Goal: Feedback & Contribution: Submit feedback/report problem

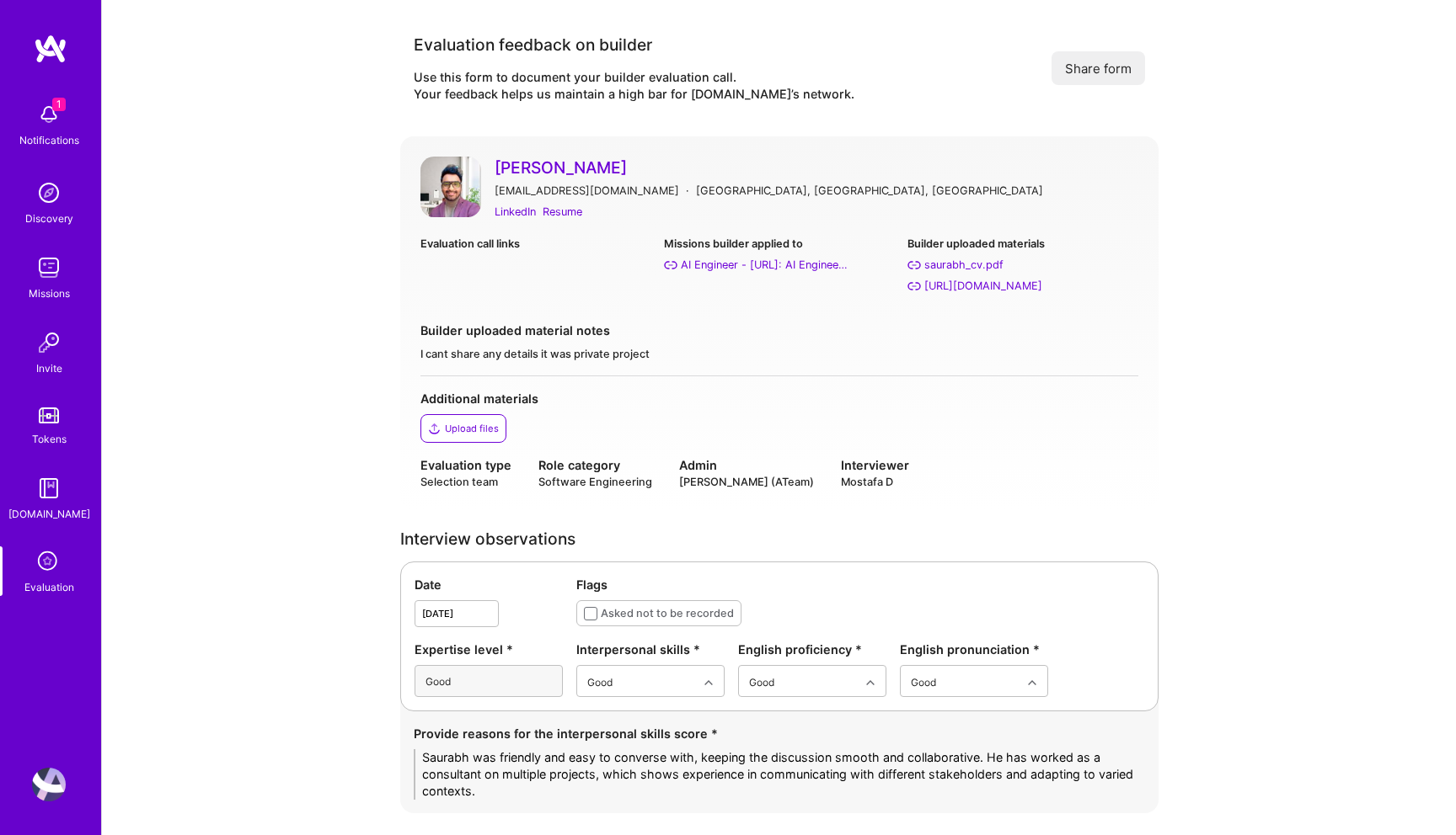
scroll to position [2898, 0]
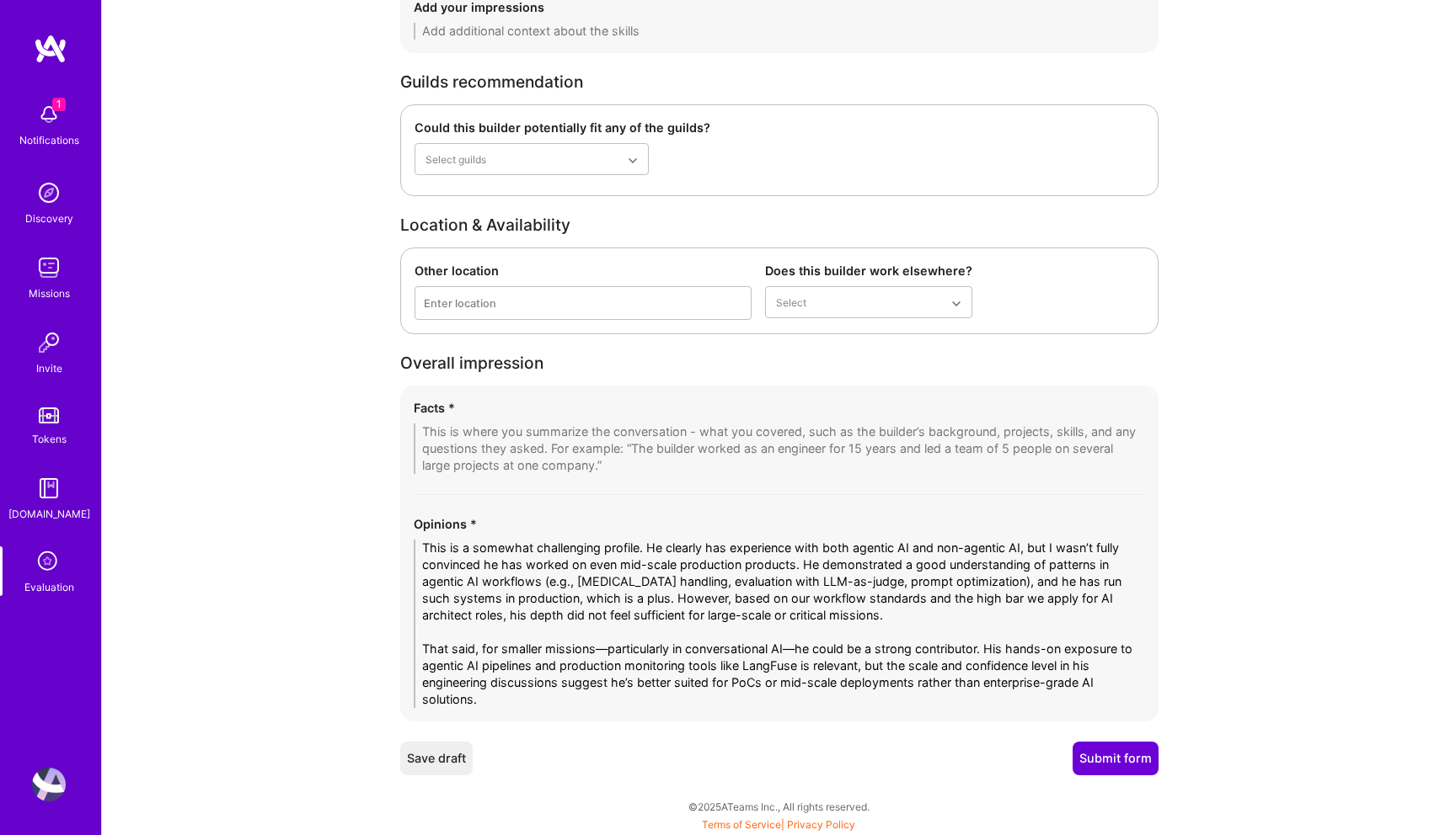
click at [693, 463] on textarea at bounding box center [779, 448] width 731 height 51
drag, startPoint x: 646, startPoint y: 547, endPoint x: 305, endPoint y: 547, distance: 341.0
click at [1076, 547] on textarea "He clearly has experience with both agentic AI and non-agentic AI, but I wasn’t…" at bounding box center [779, 624] width 731 height 169
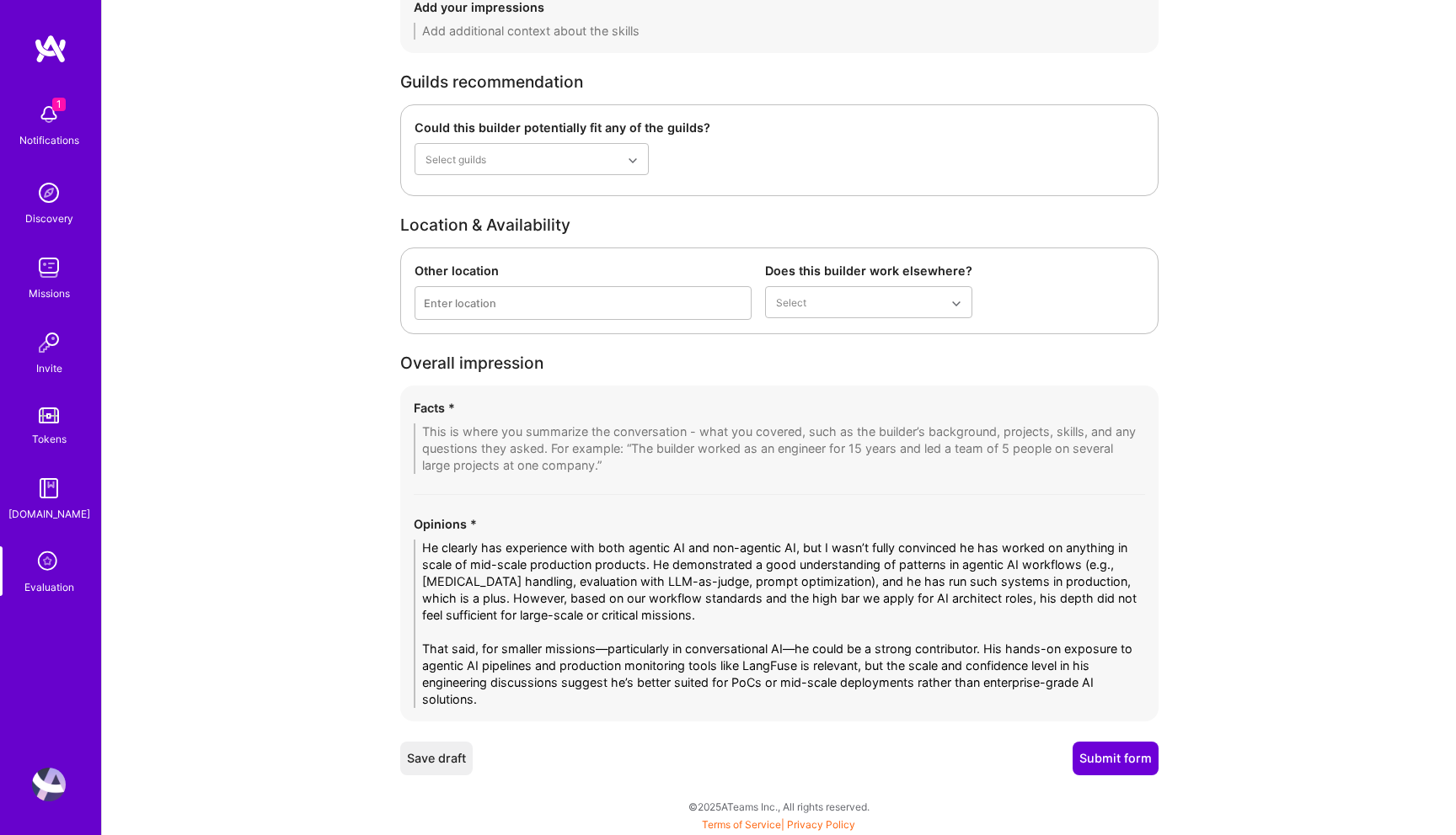
click at [792, 679] on textarea "He clearly has experience with both agentic AI and non-agentic AI, but I wasn’t…" at bounding box center [779, 624] width 731 height 169
drag, startPoint x: 1093, startPoint y: 680, endPoint x: 997, endPoint y: 682, distance: 96.0
click at [997, 681] on textarea "He clearly has experience with both agentic AI and non-agentic AI, but I wasn’t…" at bounding box center [779, 624] width 731 height 169
type textarea "He clearly has experience with both agentic AI and non-agentic AI, but I wasn’t…"
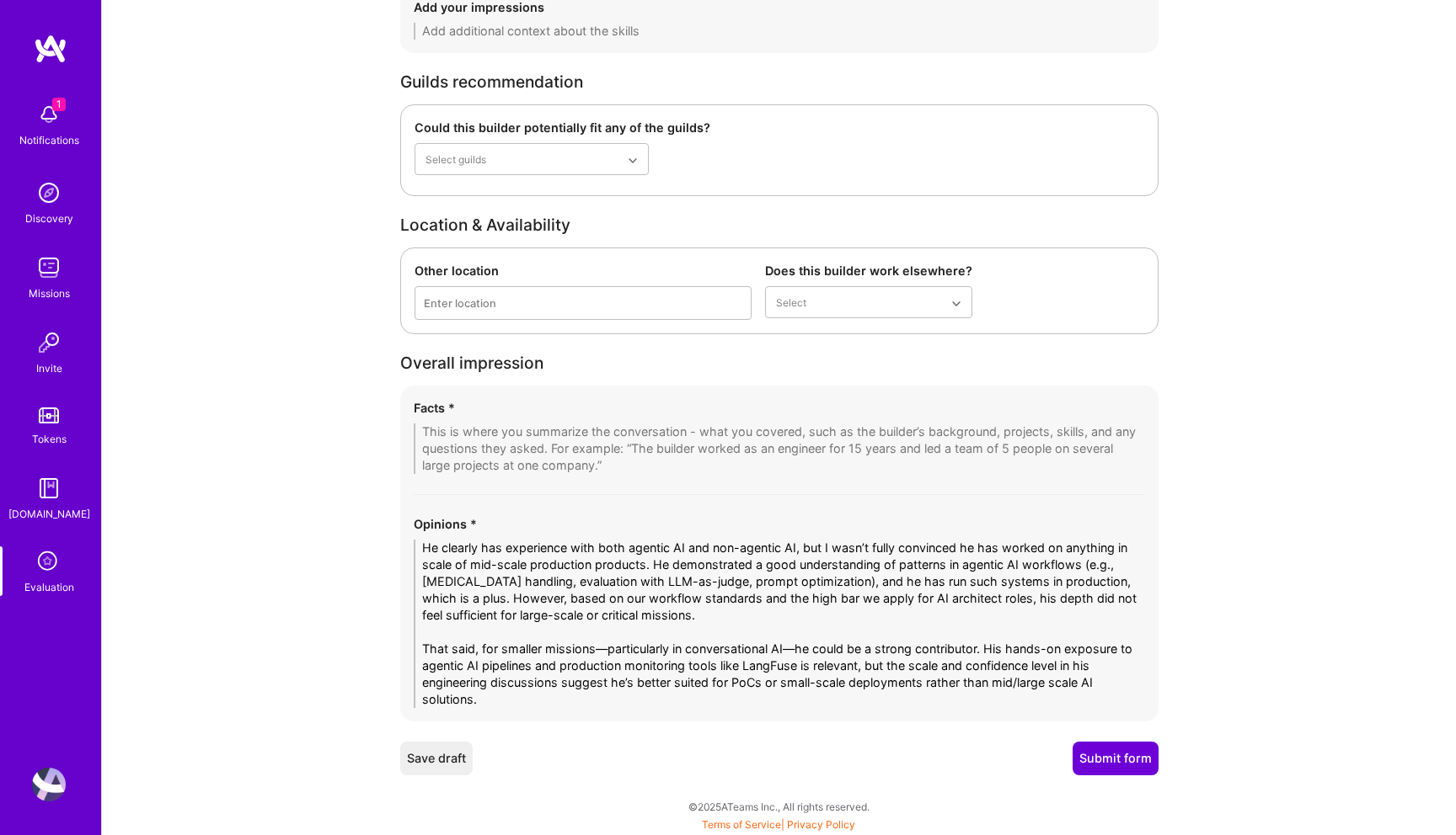
click at [459, 430] on textarea at bounding box center [779, 448] width 731 height 51
paste textarea "1. Conversational AI with Krista He worked on an agentic chatbot platform with …"
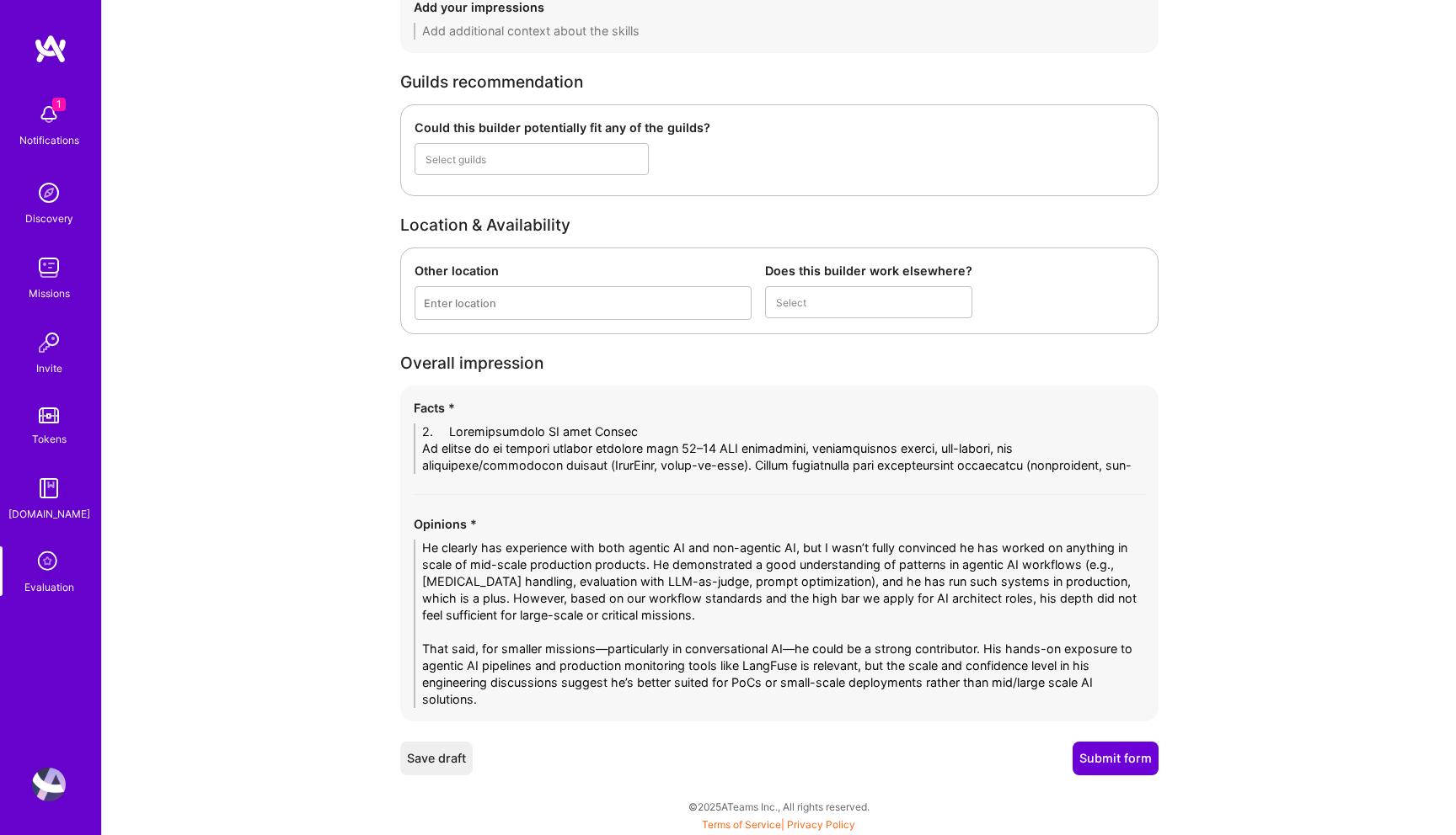
scroll to position [0, 0]
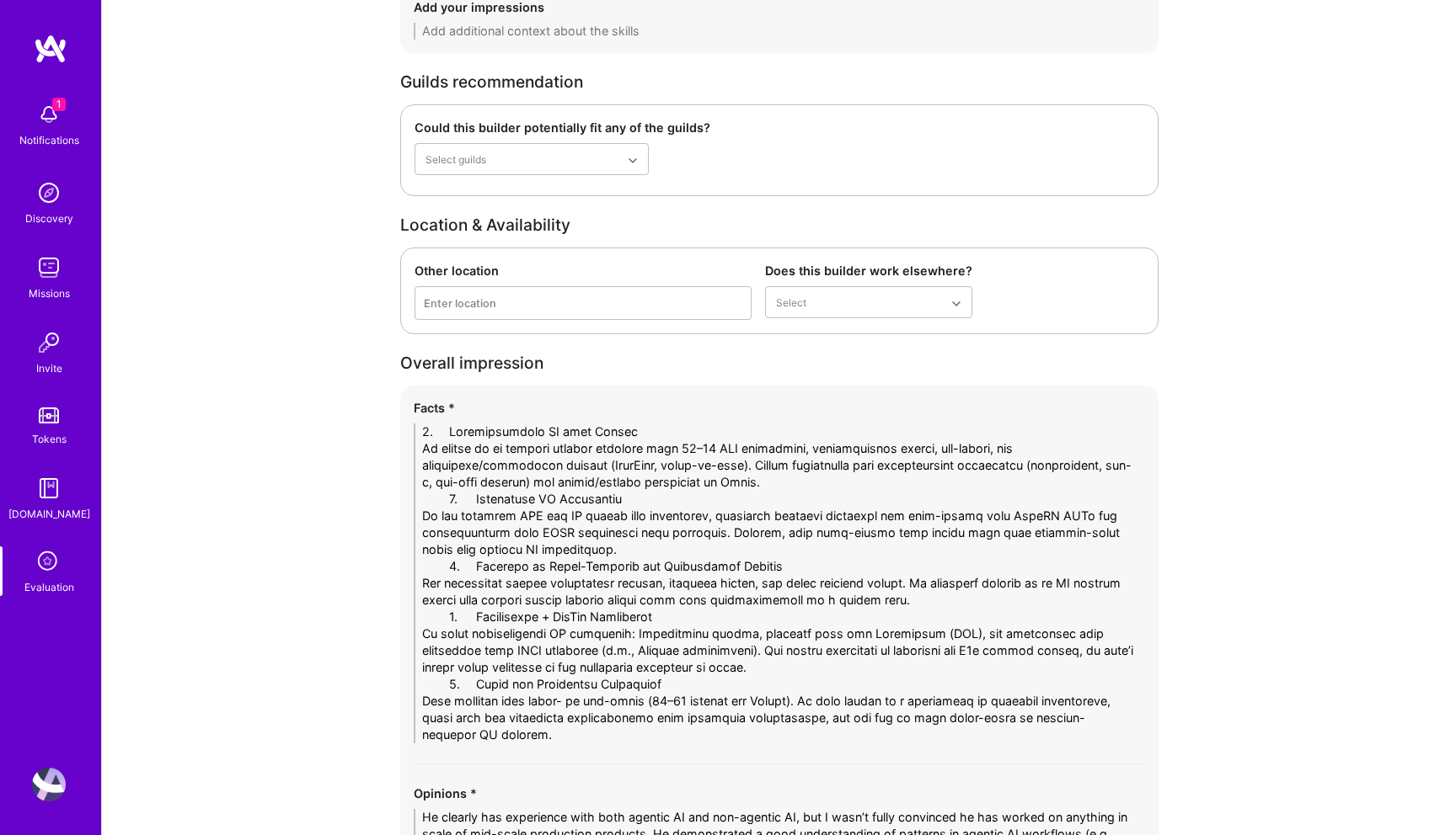
drag, startPoint x: 475, startPoint y: 430, endPoint x: 299, endPoint y: 430, distance: 176.0
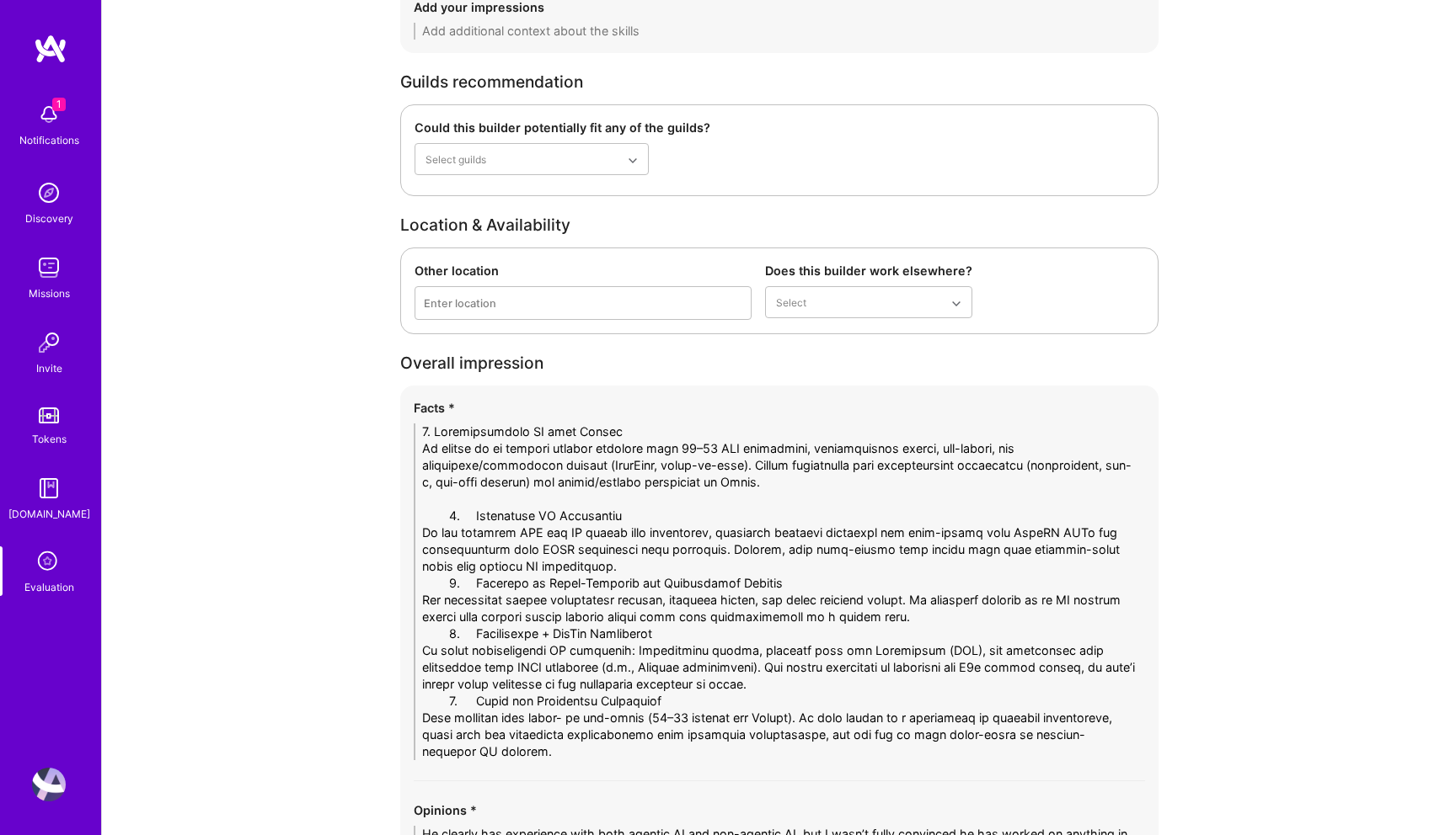
drag, startPoint x: 474, startPoint y: 516, endPoint x: 224, endPoint y: 525, distance: 250.2
click at [507, 543] on textarea at bounding box center [779, 591] width 731 height 337
drag, startPoint x: 474, startPoint y: 515, endPoint x: 330, endPoint y: 515, distance: 144.0
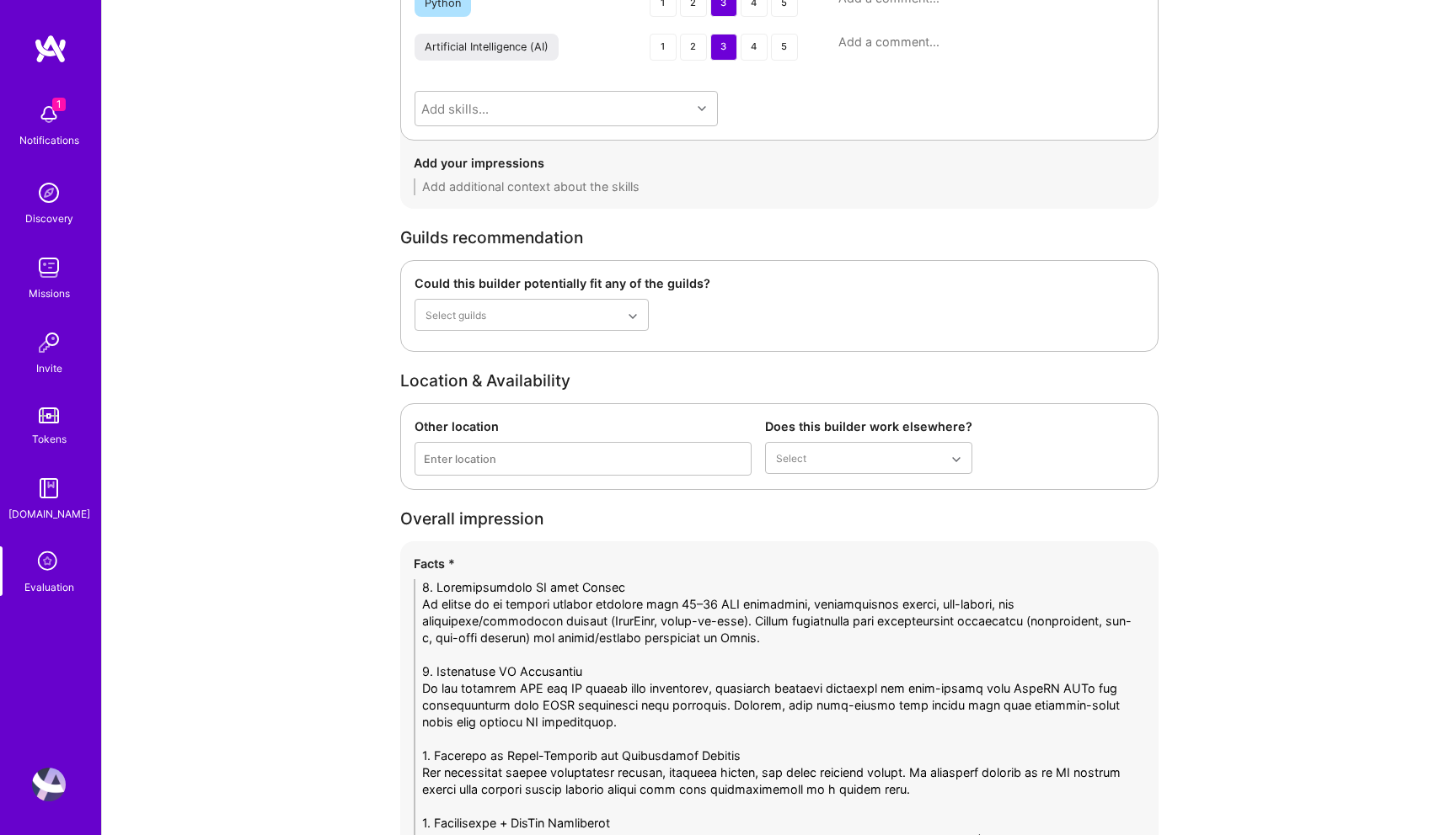
scroll to position [2705, 0]
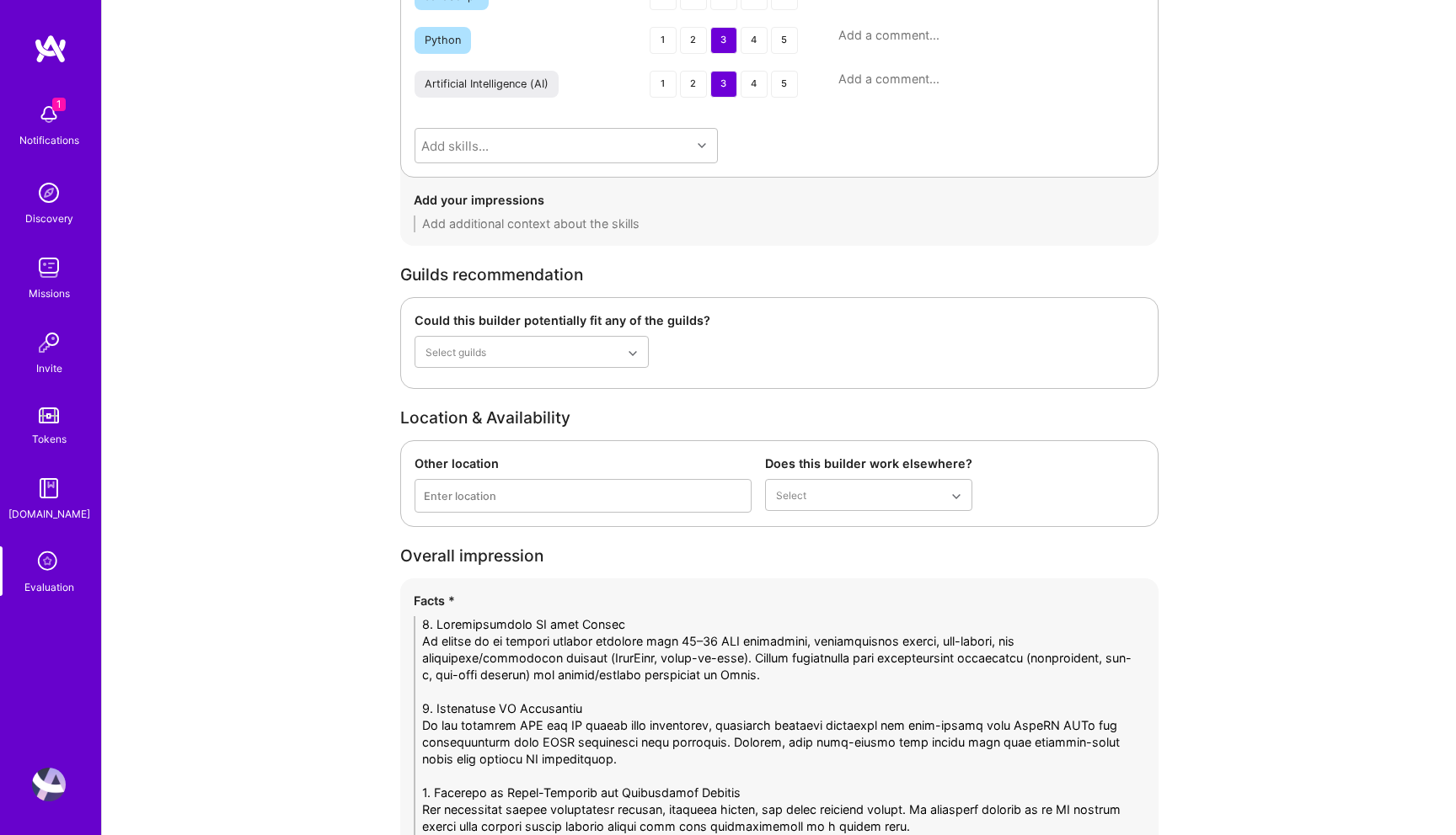
type textarea "1. Conversational AI with Krista He worked on an agentic chatbot platform with …"
click at [799, 564] on div "Yes, full-time" at bounding box center [868, 568] width 207 height 31
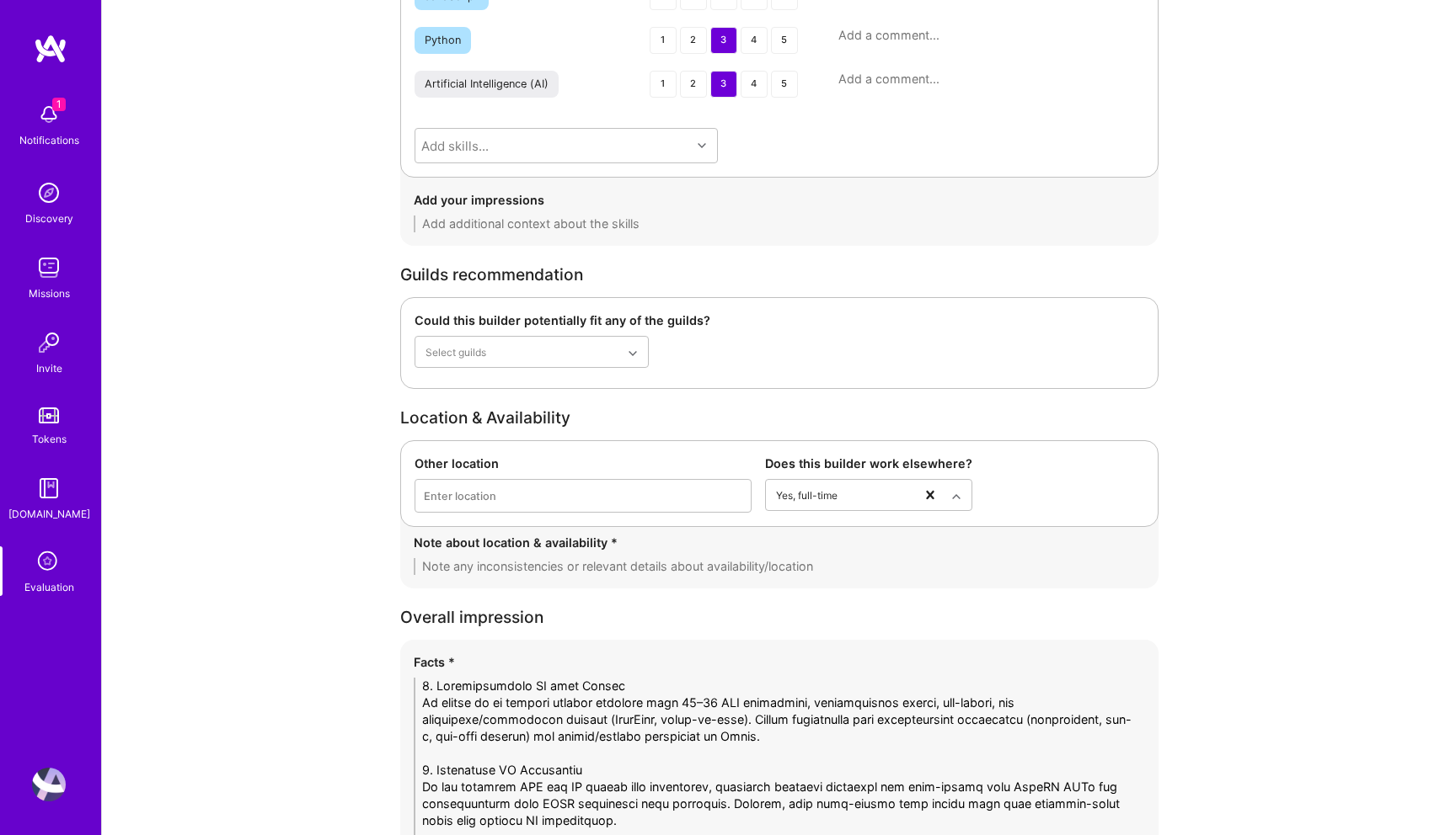
click at [735, 567] on textarea at bounding box center [779, 567] width 731 height 17
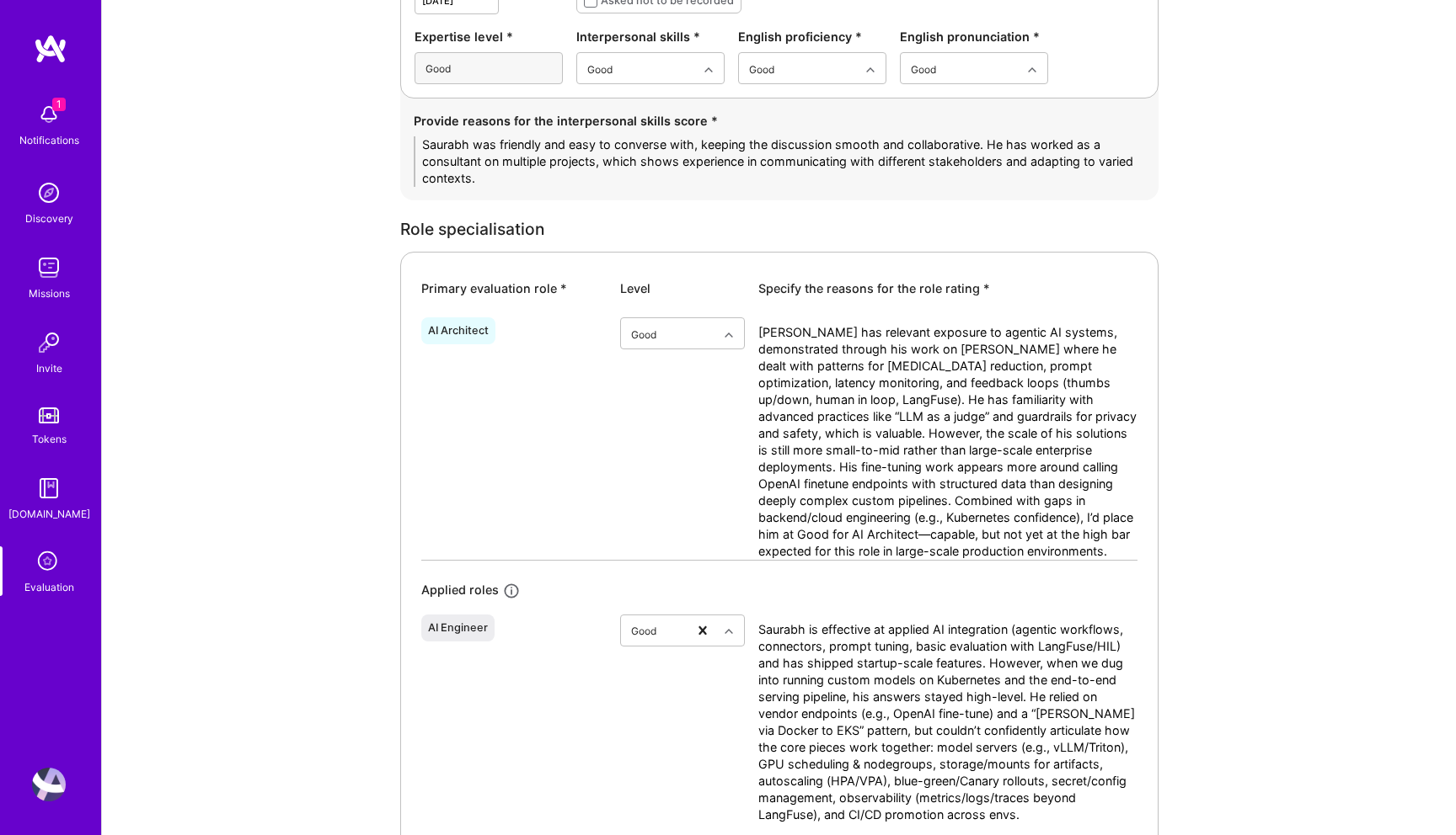
scroll to position [0, 0]
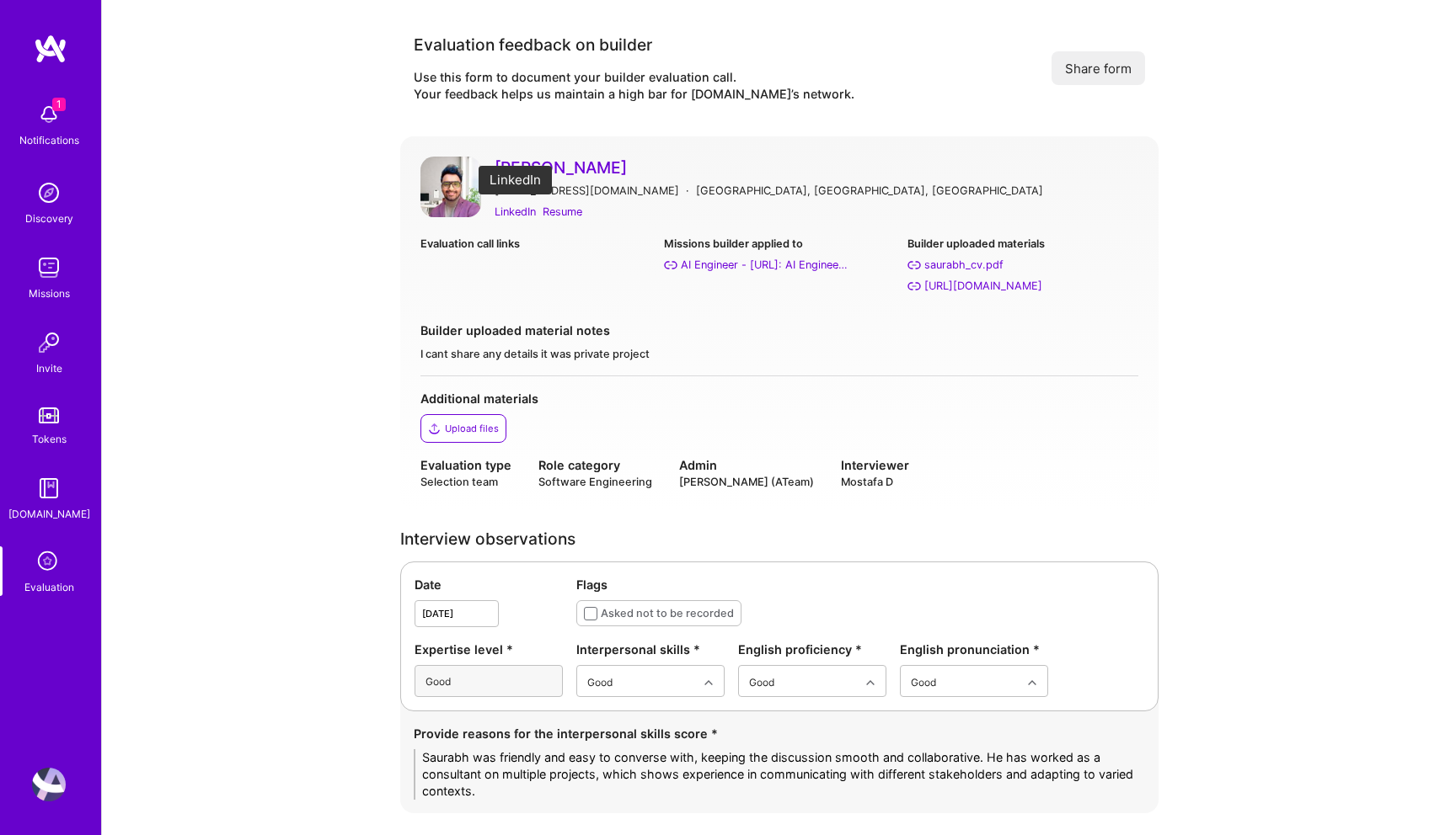
type textarea "- He's currently working on [PERSON_NAME]"
click at [498, 216] on div "LinkedIn" at bounding box center [515, 211] width 41 height 18
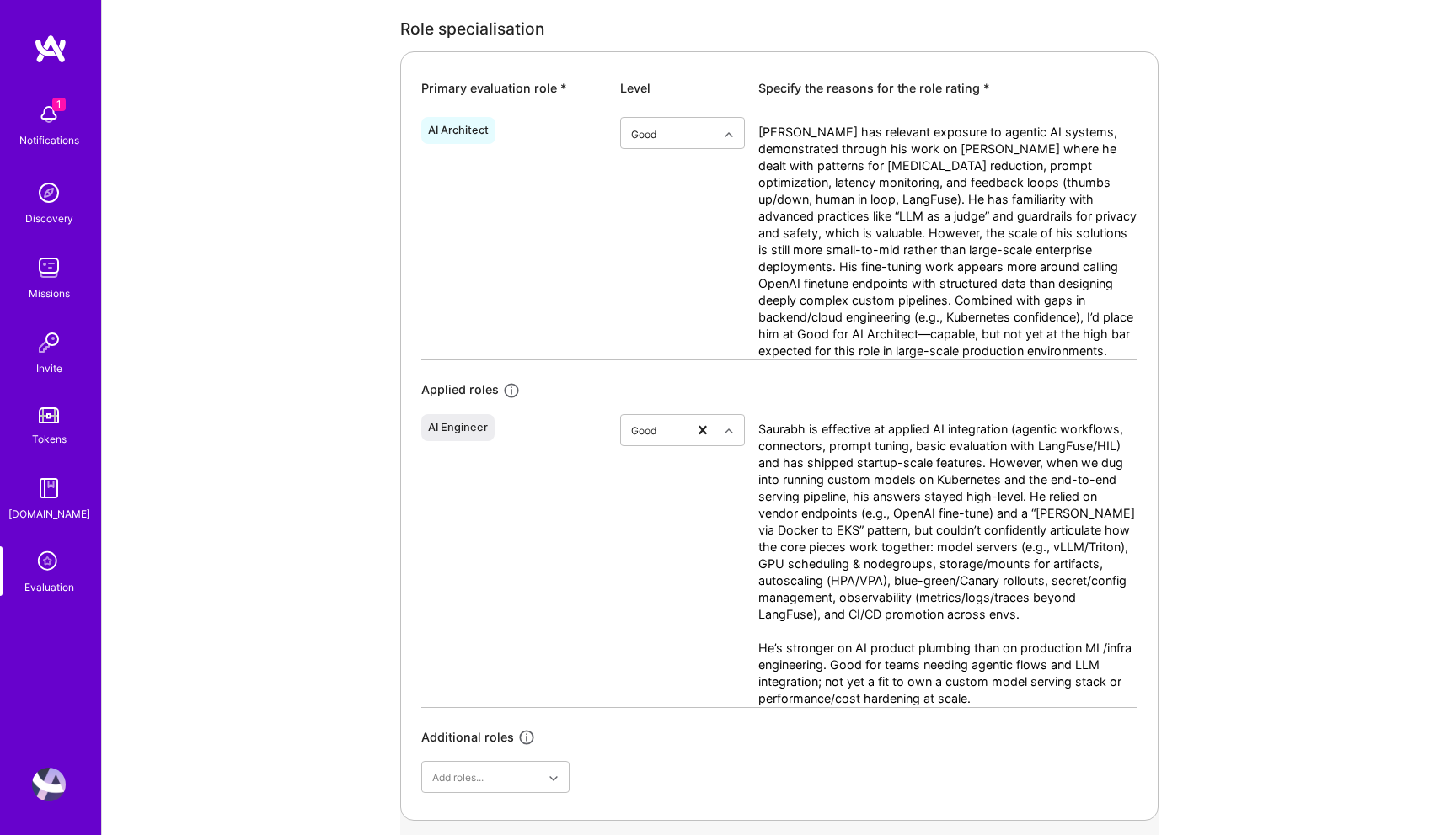
scroll to position [812, 0]
click at [1067, 349] on textarea "[PERSON_NAME] has relevant exposure to agentic AI systems, demonstrated through…" at bounding box center [948, 242] width 379 height 235
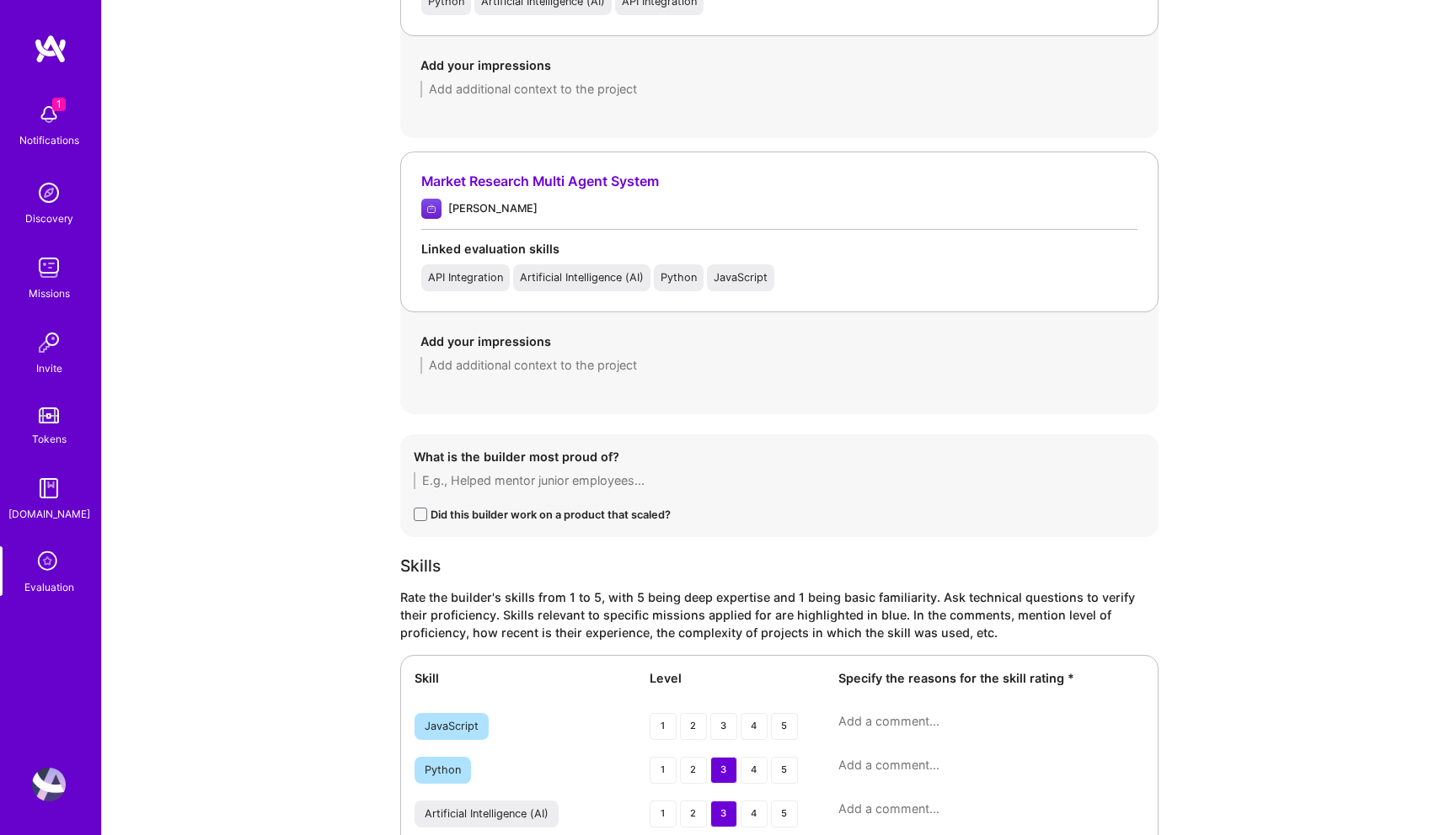
scroll to position [3296, 0]
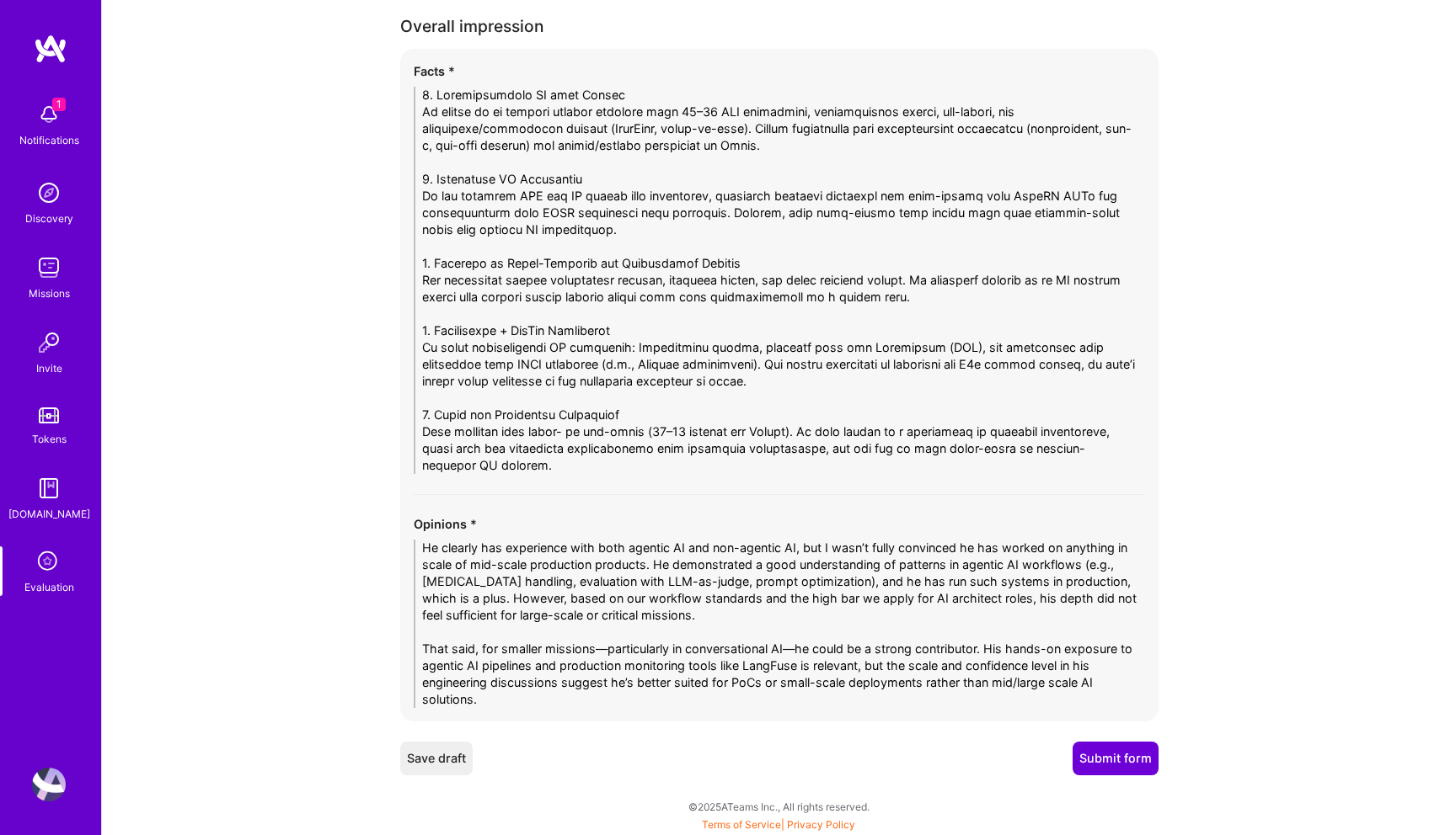
click at [499, 703] on textarea "He clearly has experience with both agentic AI and non-agentic AI, but I wasn’t…" at bounding box center [779, 624] width 731 height 169
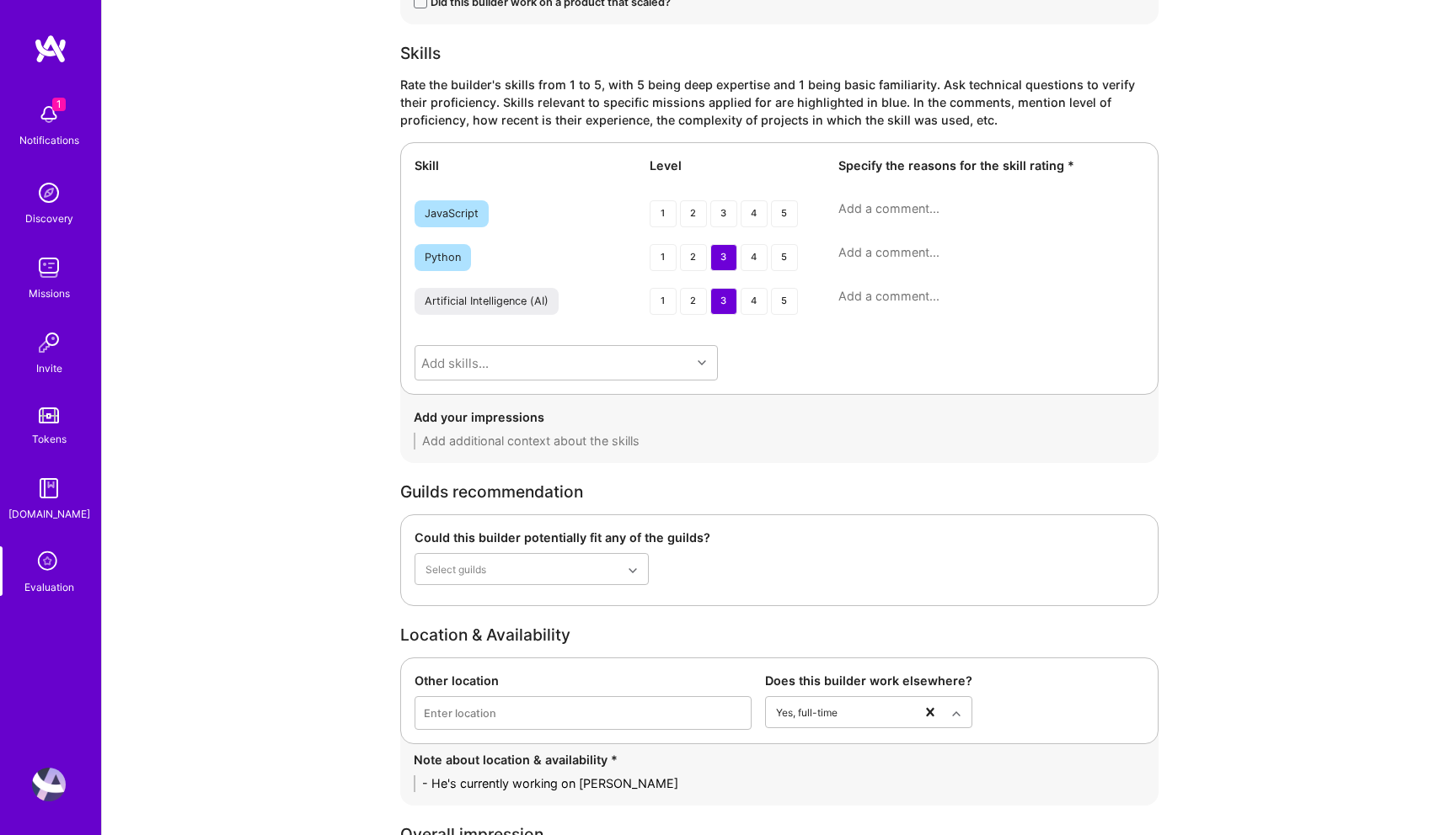
scroll to position [2306, 0]
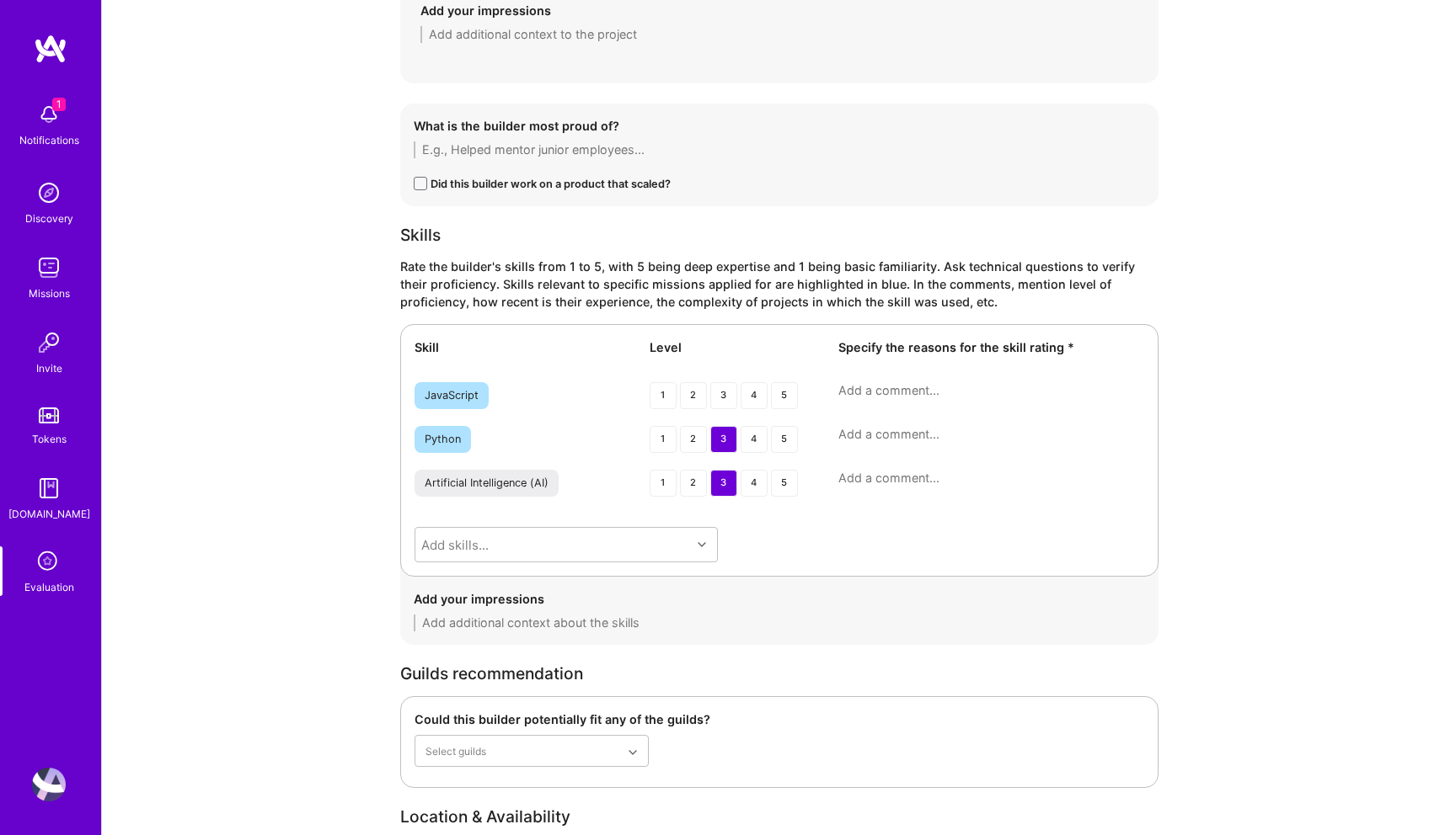
type textarea "He clearly has experience with both agentic AI and non-agentic AI, but I wasn’t…"
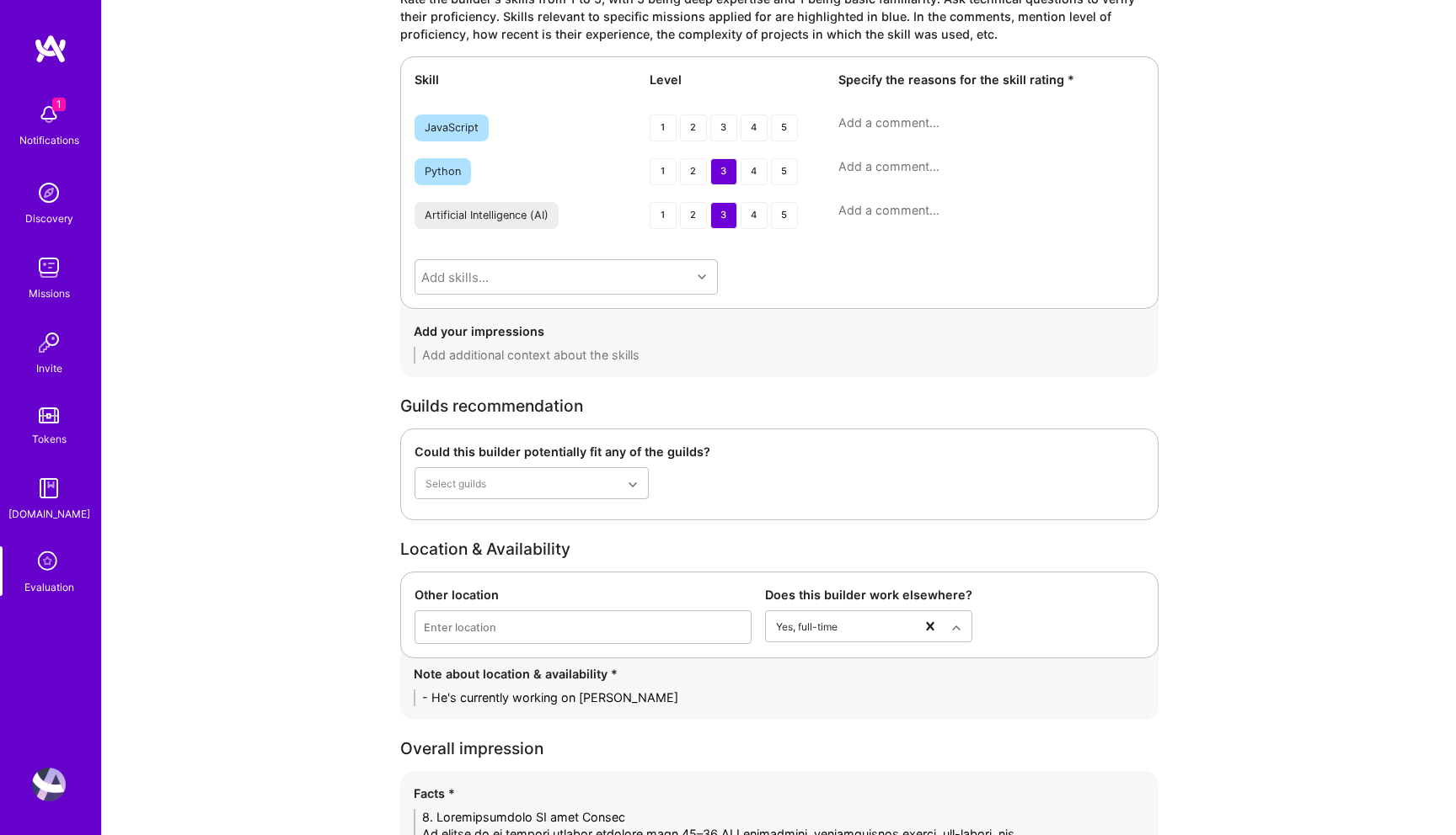
scroll to position [2566, 0]
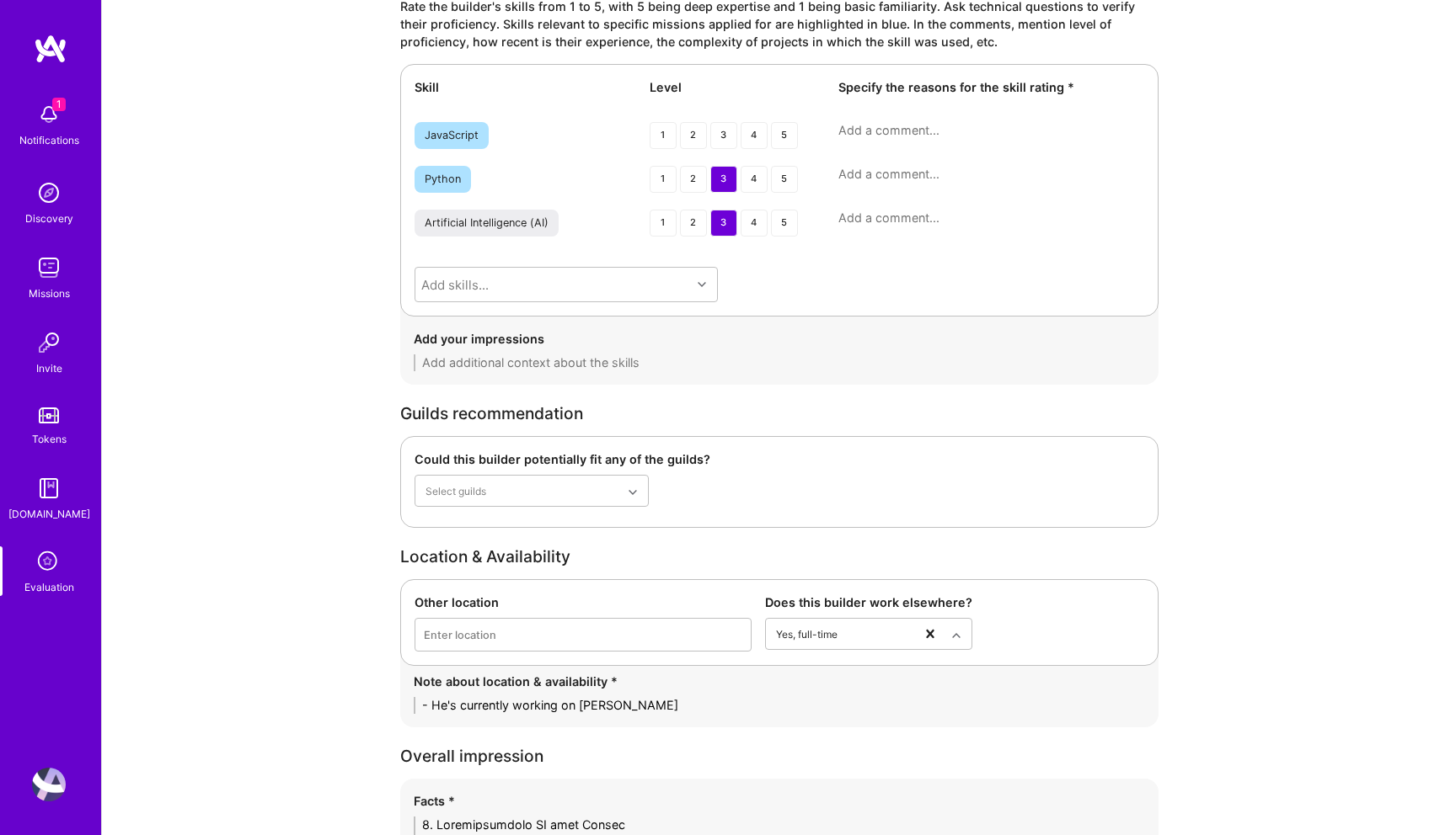
click at [852, 170] on textarea at bounding box center [991, 175] width 306 height 17
paste textarea "Uses Python regularly in AI/ML contexts (fine-tuning, pipelines, orchestration)…"
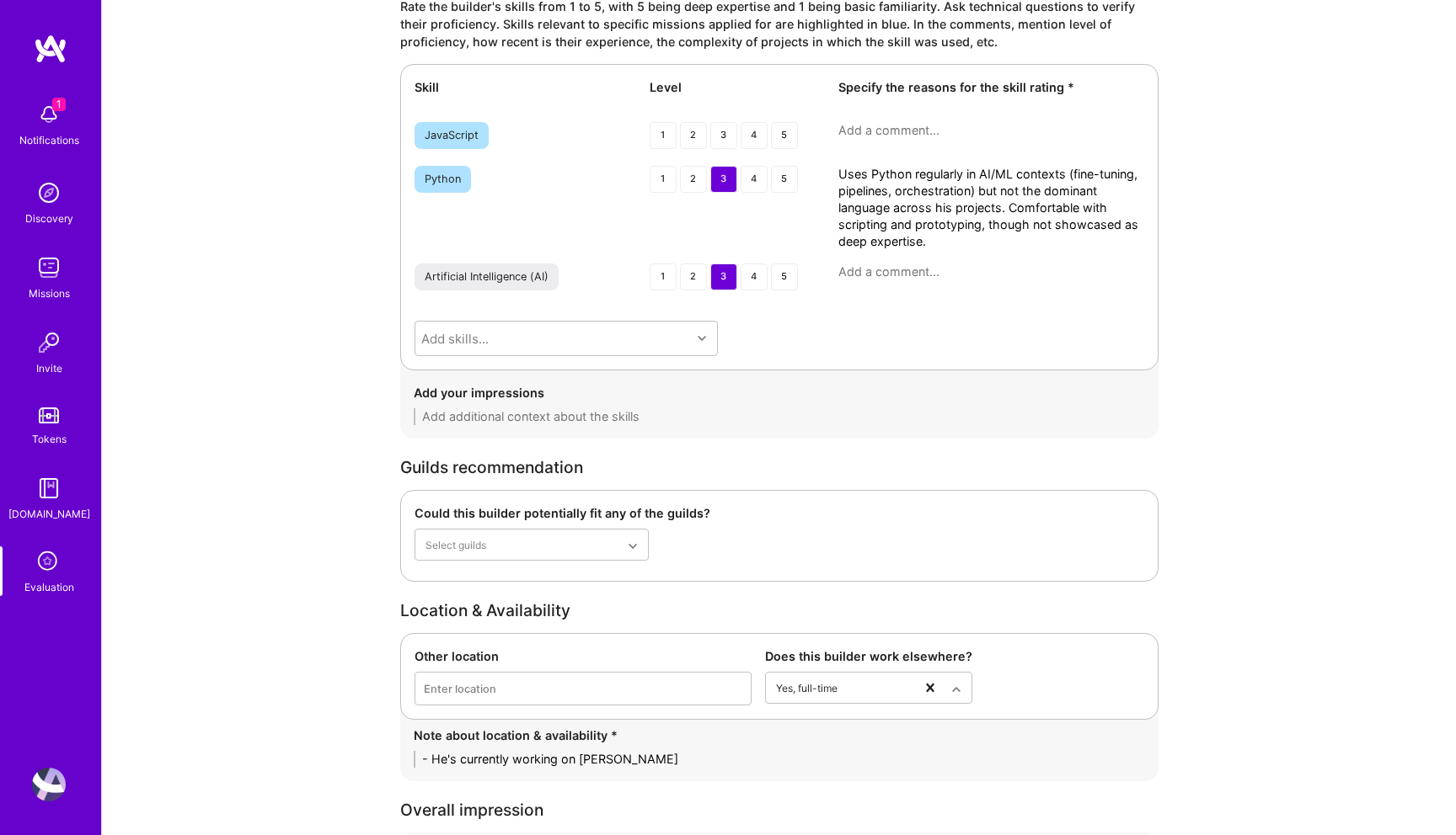
drag, startPoint x: 988, startPoint y: 223, endPoint x: 1010, endPoint y: 277, distance: 58.3
click at [1010, 277] on div "Skill Level Specify the reasons for the skill rating * JavaScript 1 2 3 4 5 Pyt…" at bounding box center [779, 217] width 759 height 307
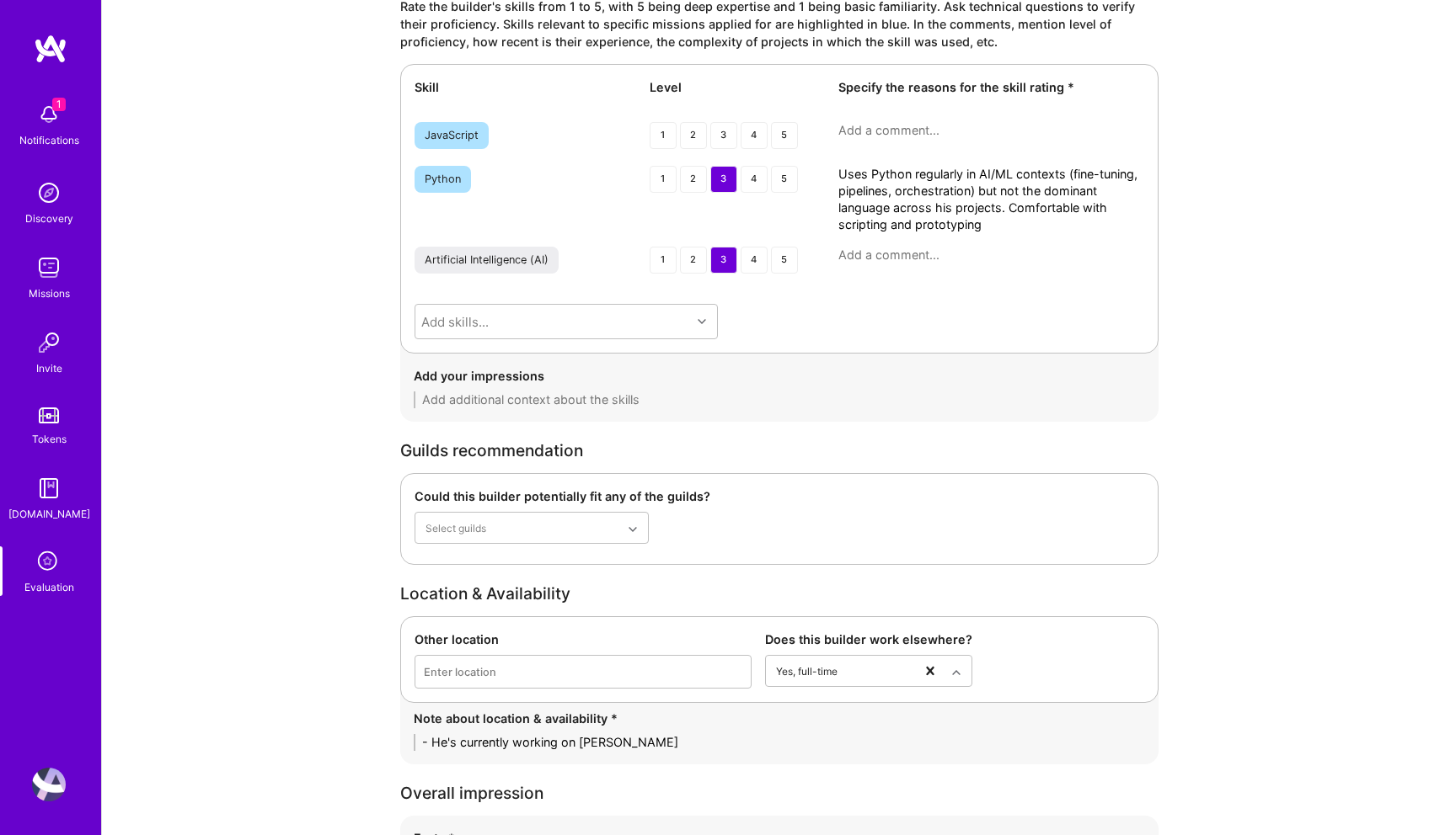
drag, startPoint x: 978, startPoint y: 190, endPoint x: 1008, endPoint y: 205, distance: 33.5
click at [1008, 205] on textarea "Uses Python regularly in AI/ML contexts (fine-tuning, pipelines, orchestration)…" at bounding box center [991, 200] width 306 height 68
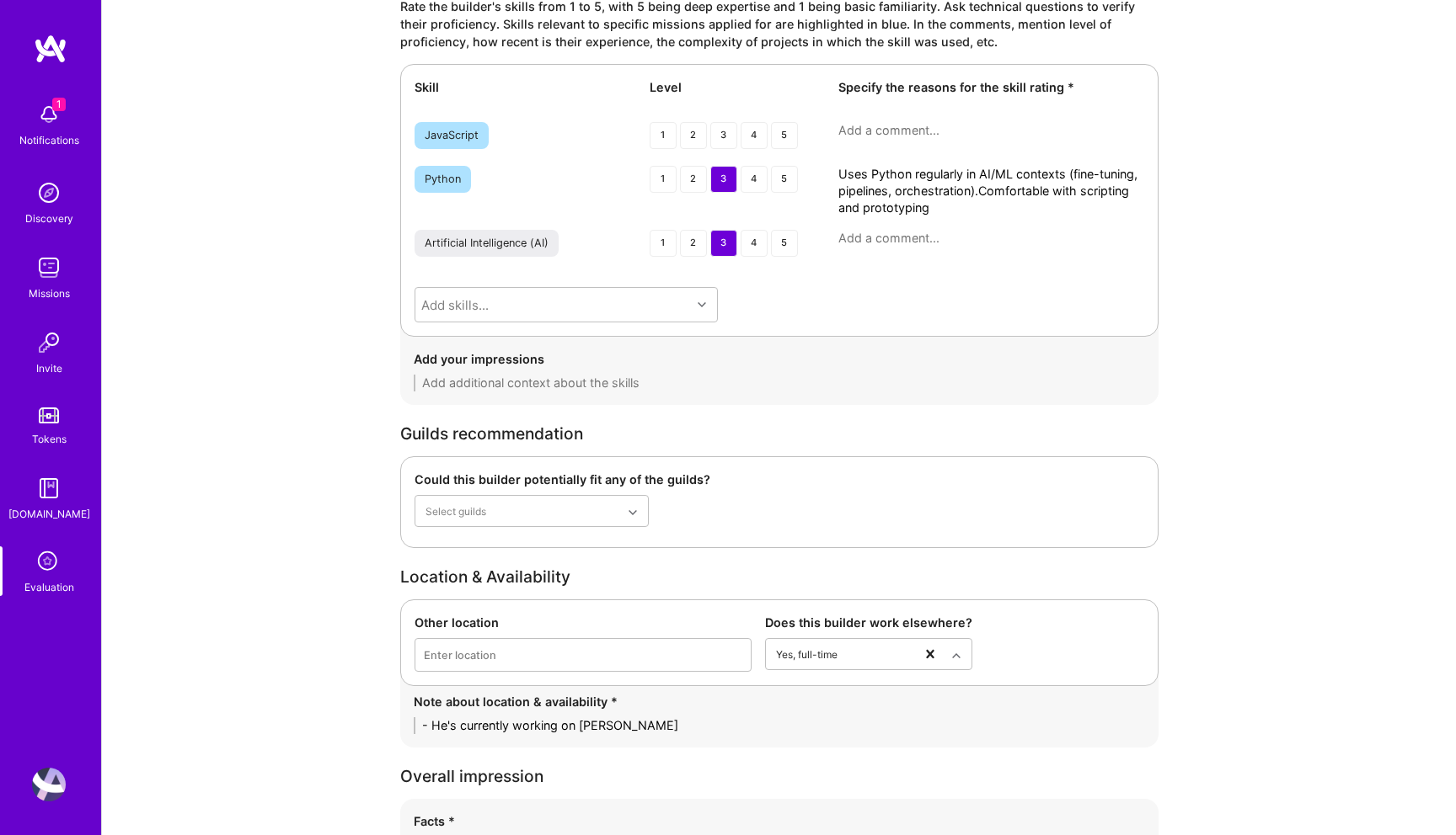
type textarea "Uses Python regularly in AI/ML contexts (fine-tuning, pipelines, orchestration)…"
click at [933, 238] on textarea at bounding box center [991, 238] width 306 height 17
paste textarea "Worked on conversational AI systems and agentic workflows with connectors, moni…"
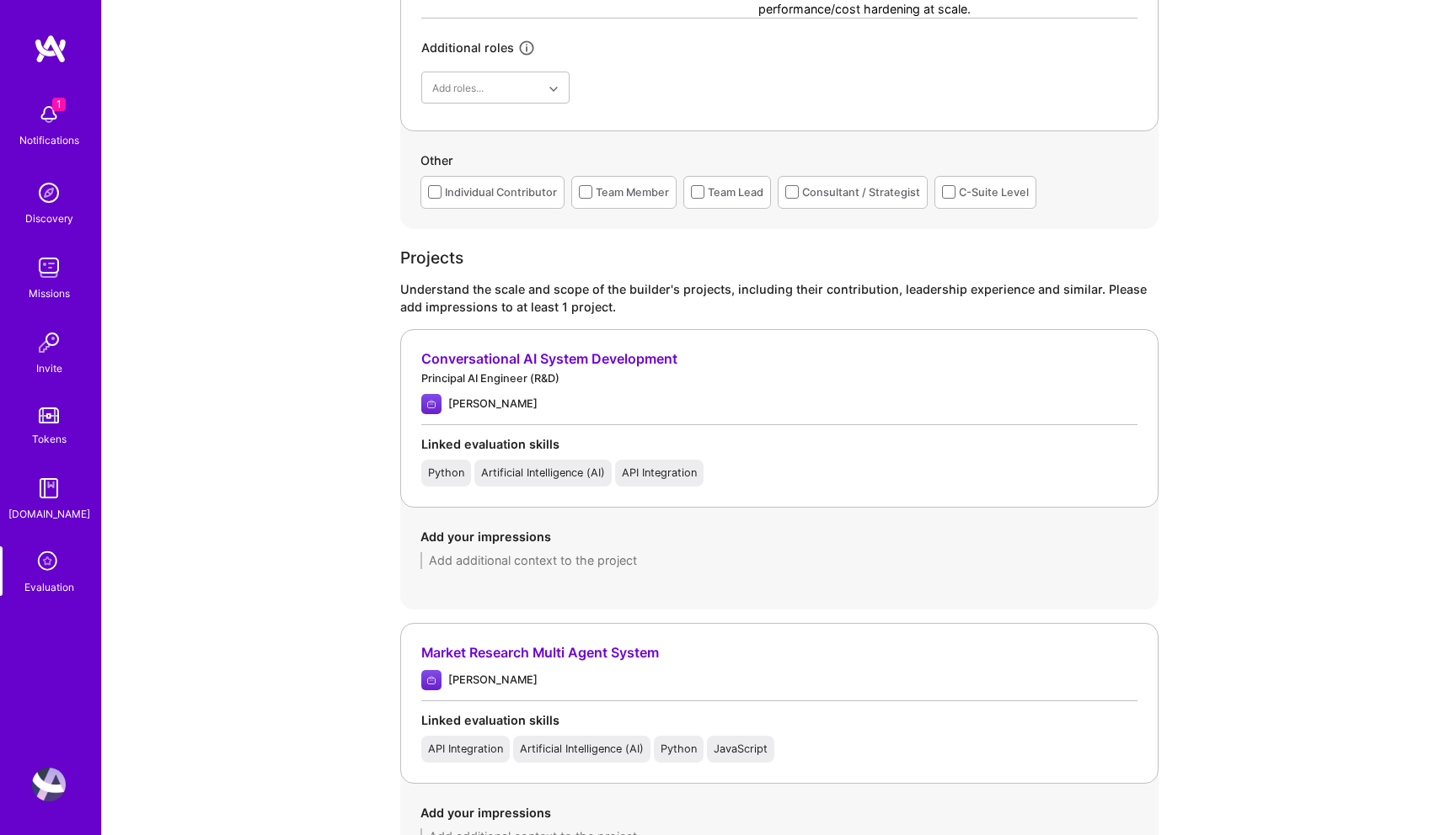
scroll to position [1498, 0]
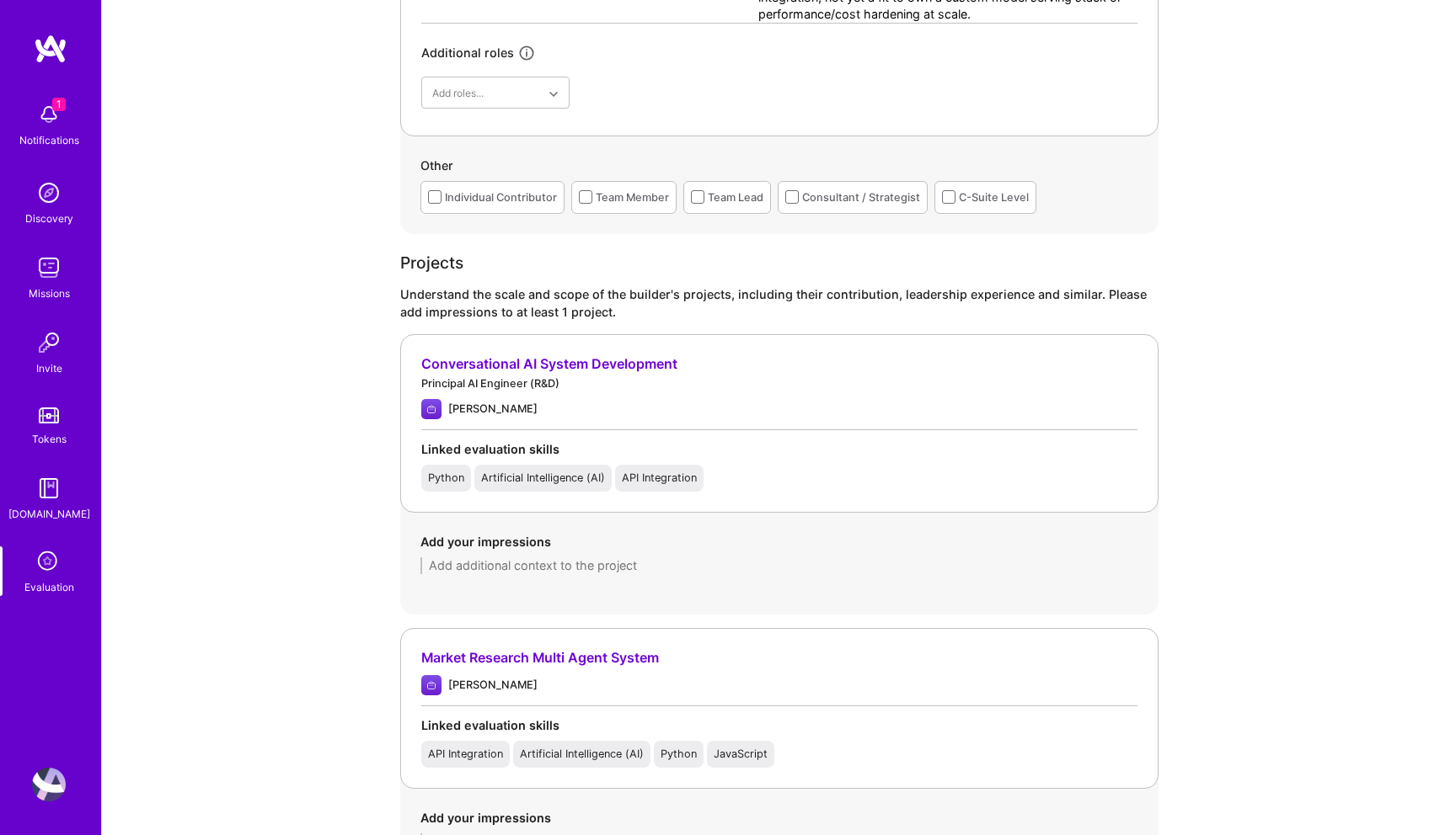
type textarea "Worked on conversational AI systems and agentic workflows with connectors, moni…"
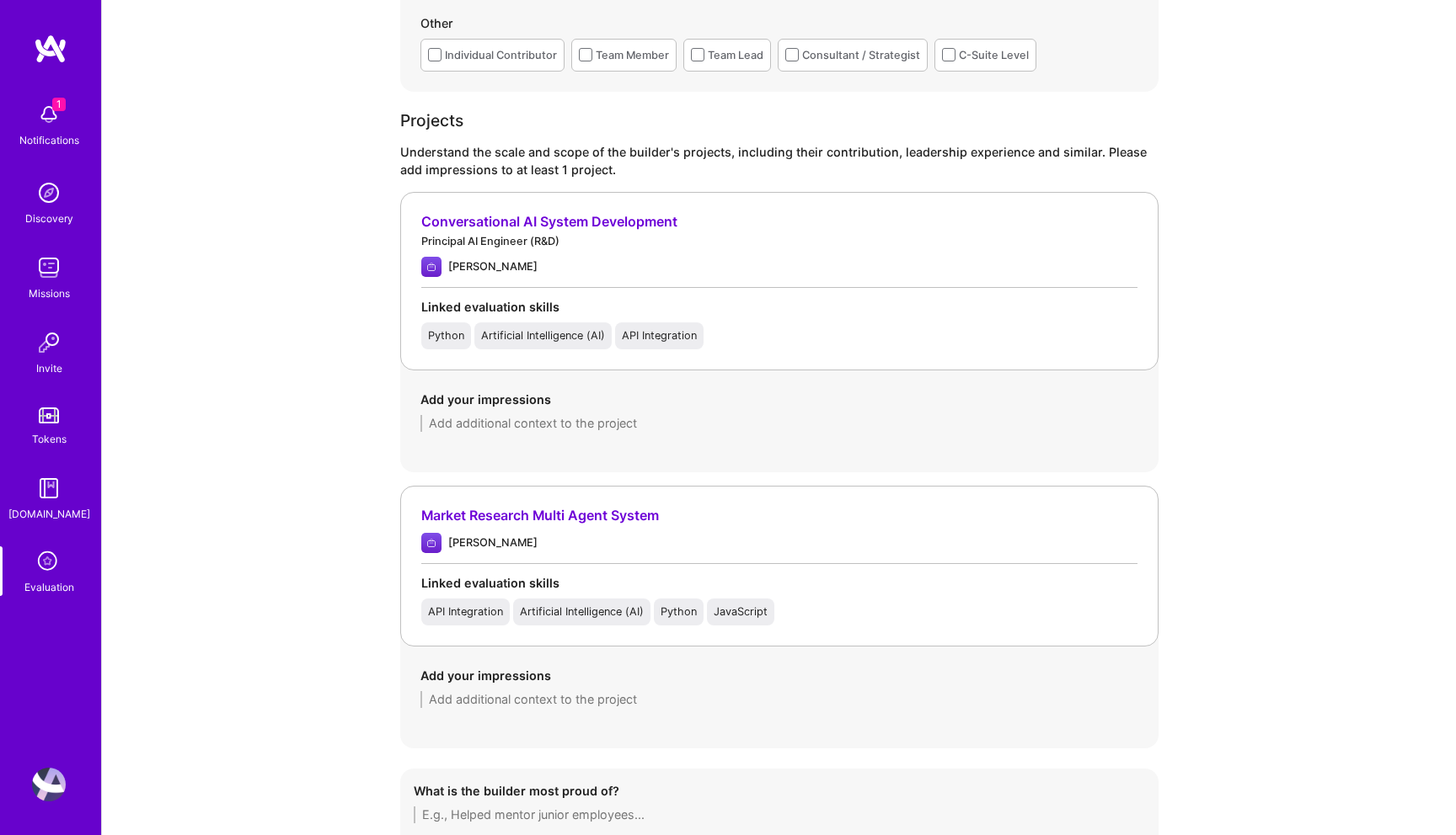
scroll to position [1642, 0]
click at [553, 421] on textarea at bounding box center [779, 422] width 718 height 17
paste textarea "The [PERSON_NAME] conversational AI system shows hands-on experience with build…"
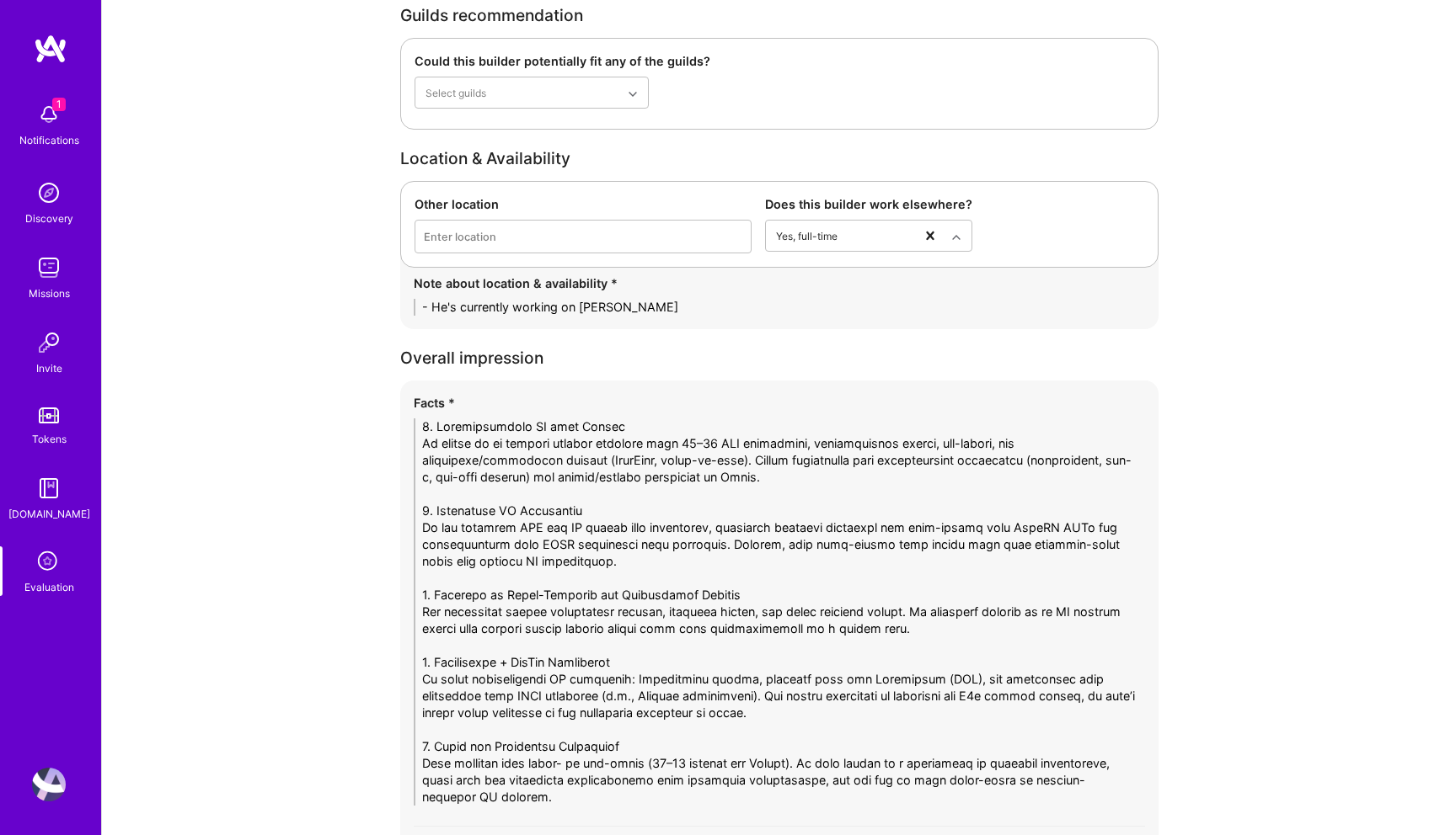
scroll to position [3454, 0]
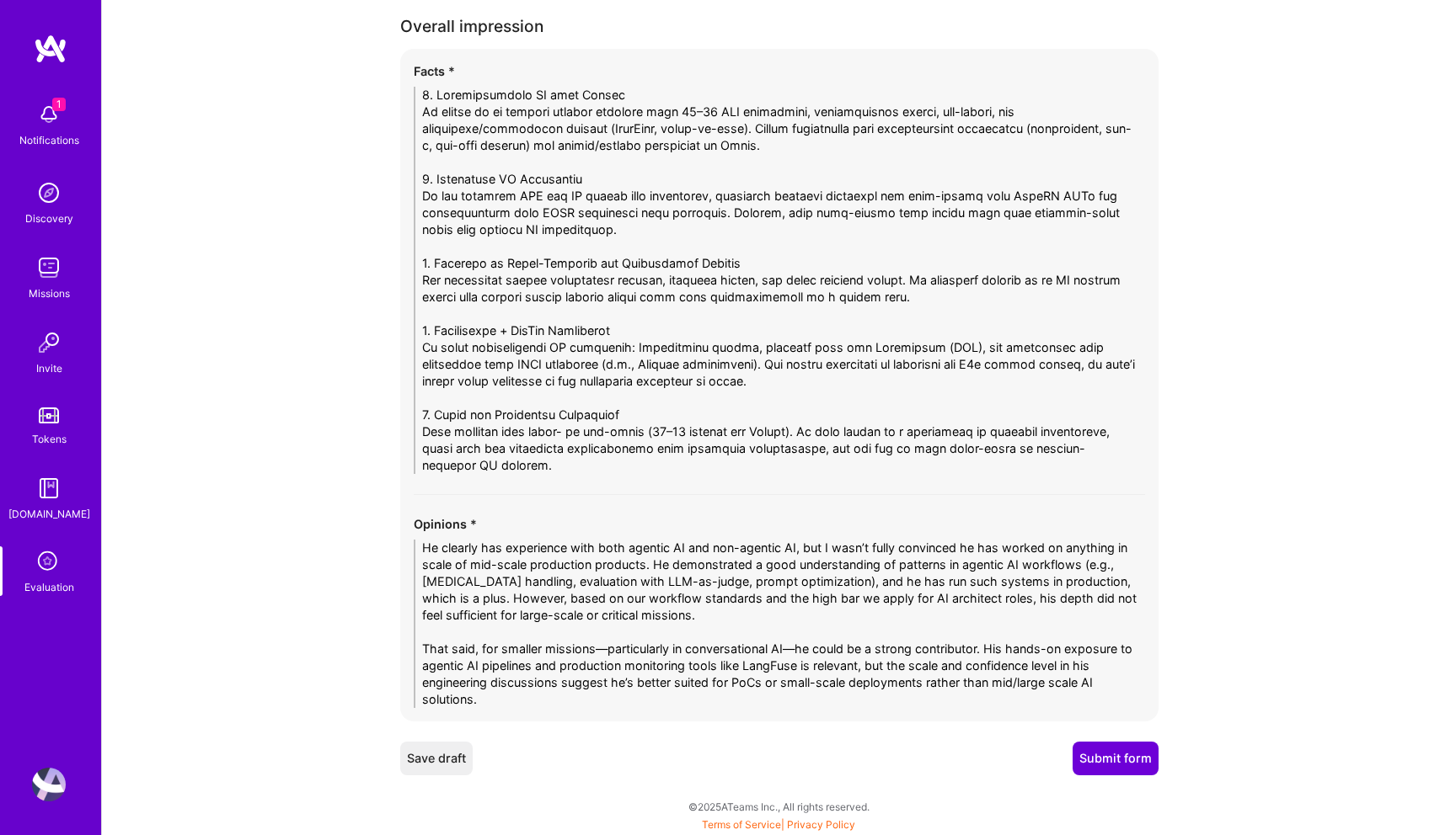
type textarea "The [PERSON_NAME] conversational AI system shows hands-on experience with build…"
click at [1119, 763] on button "Submit form" at bounding box center [1116, 759] width 86 height 34
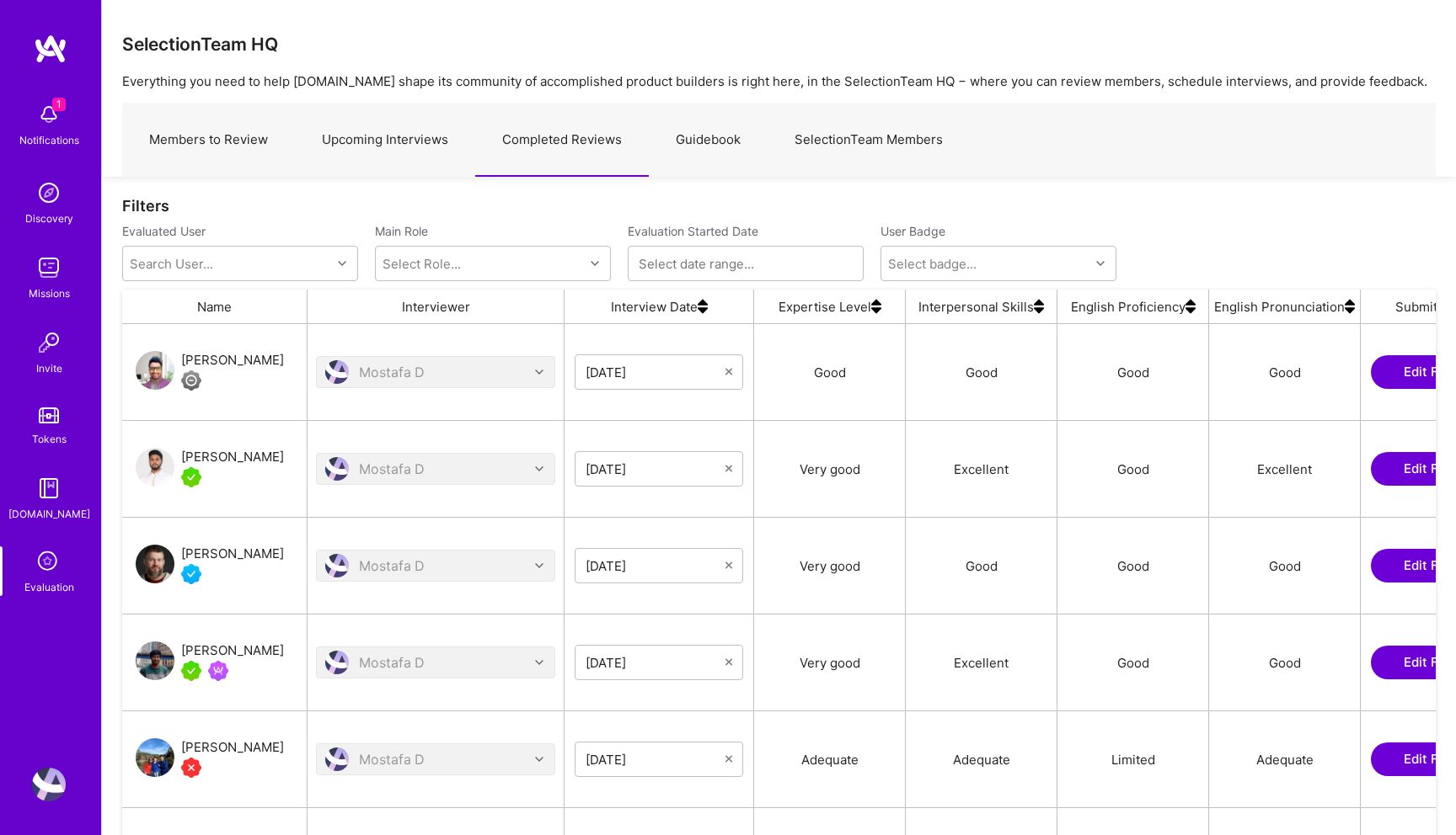
scroll to position [659, 1313]
click at [227, 366] on div "[PERSON_NAME]" at bounding box center [233, 360] width 103 height 21
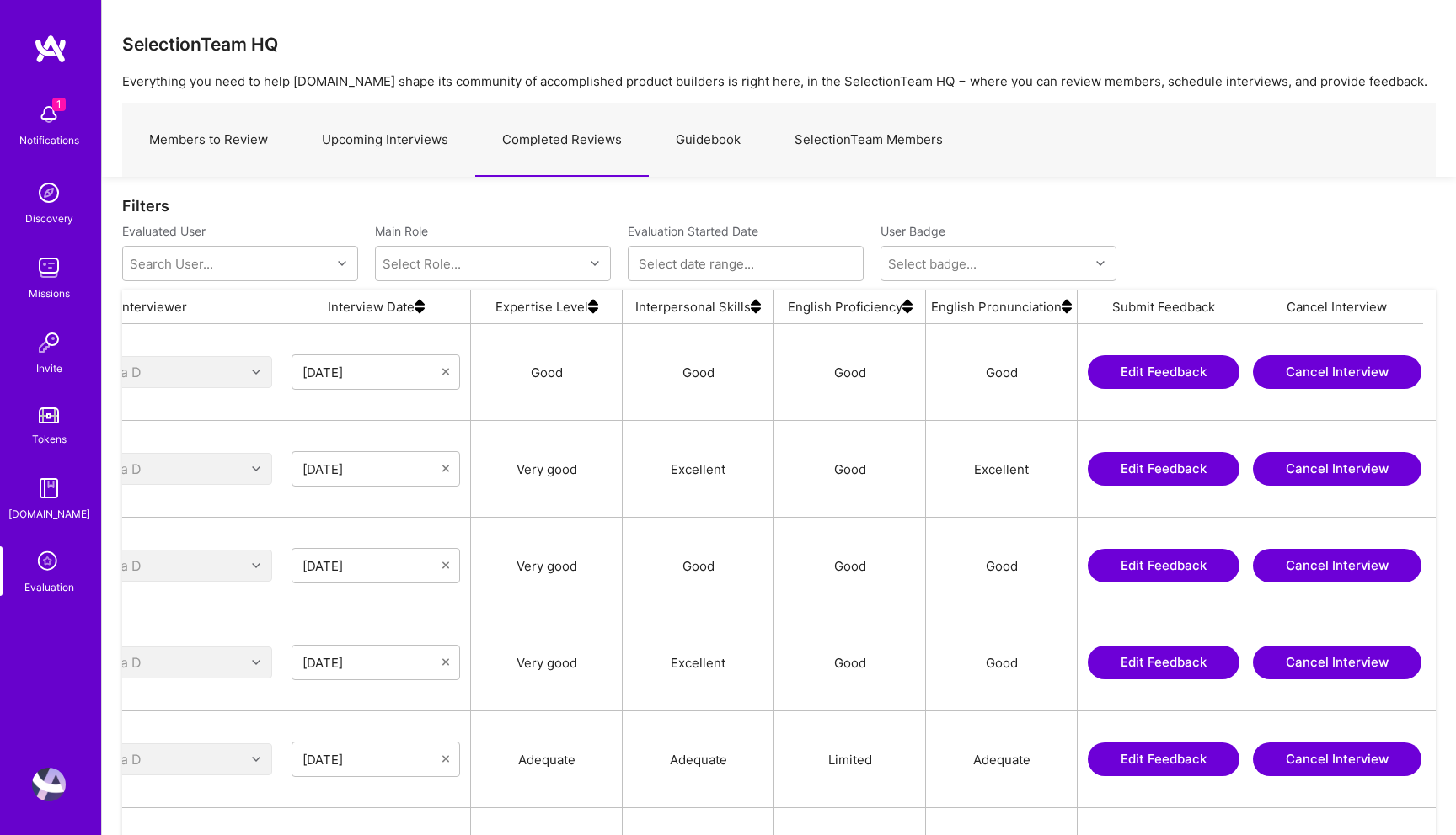
click at [1150, 368] on button "Edit Feedback" at bounding box center [1164, 372] width 152 height 34
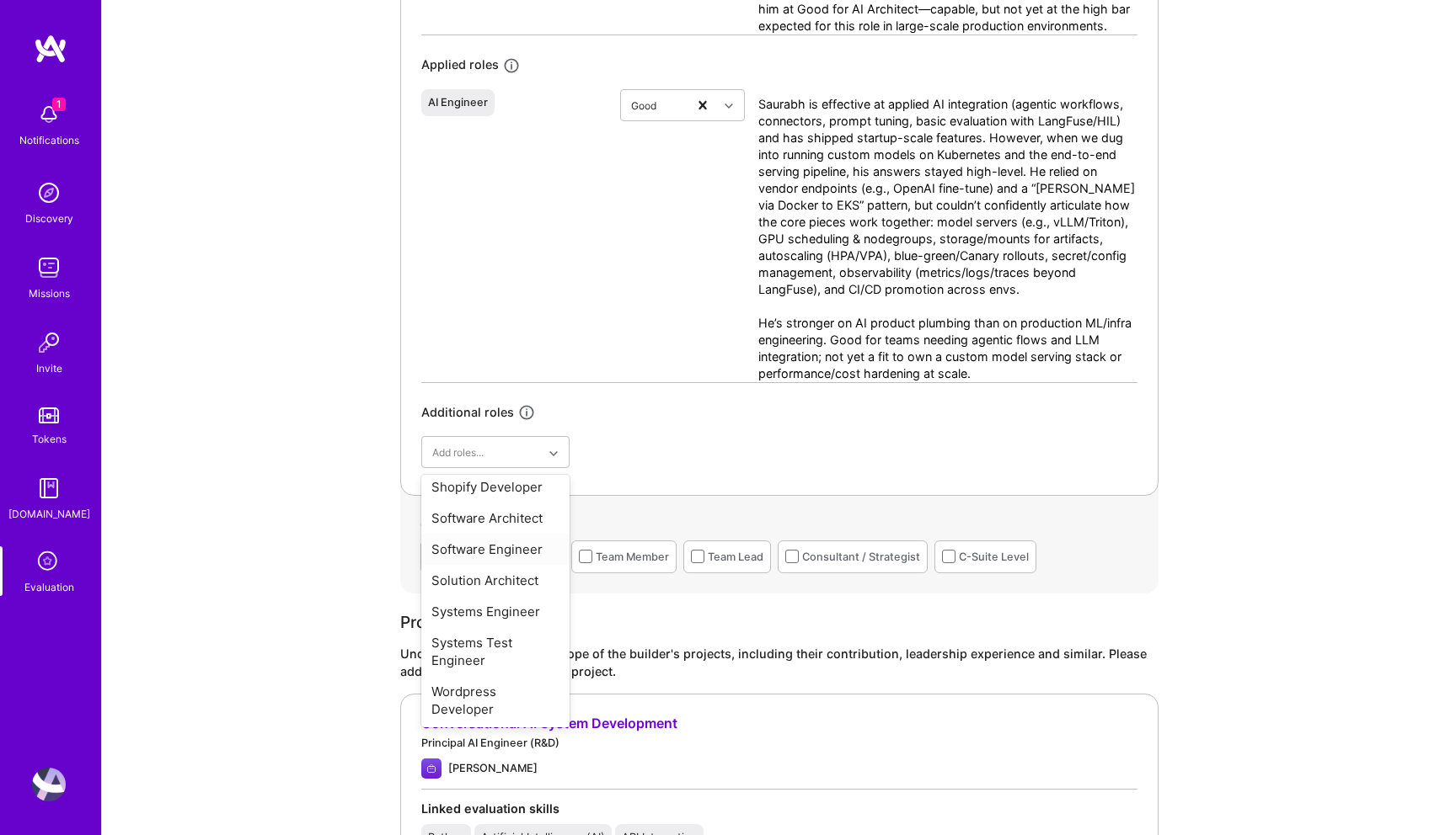
scroll to position [777, 0]
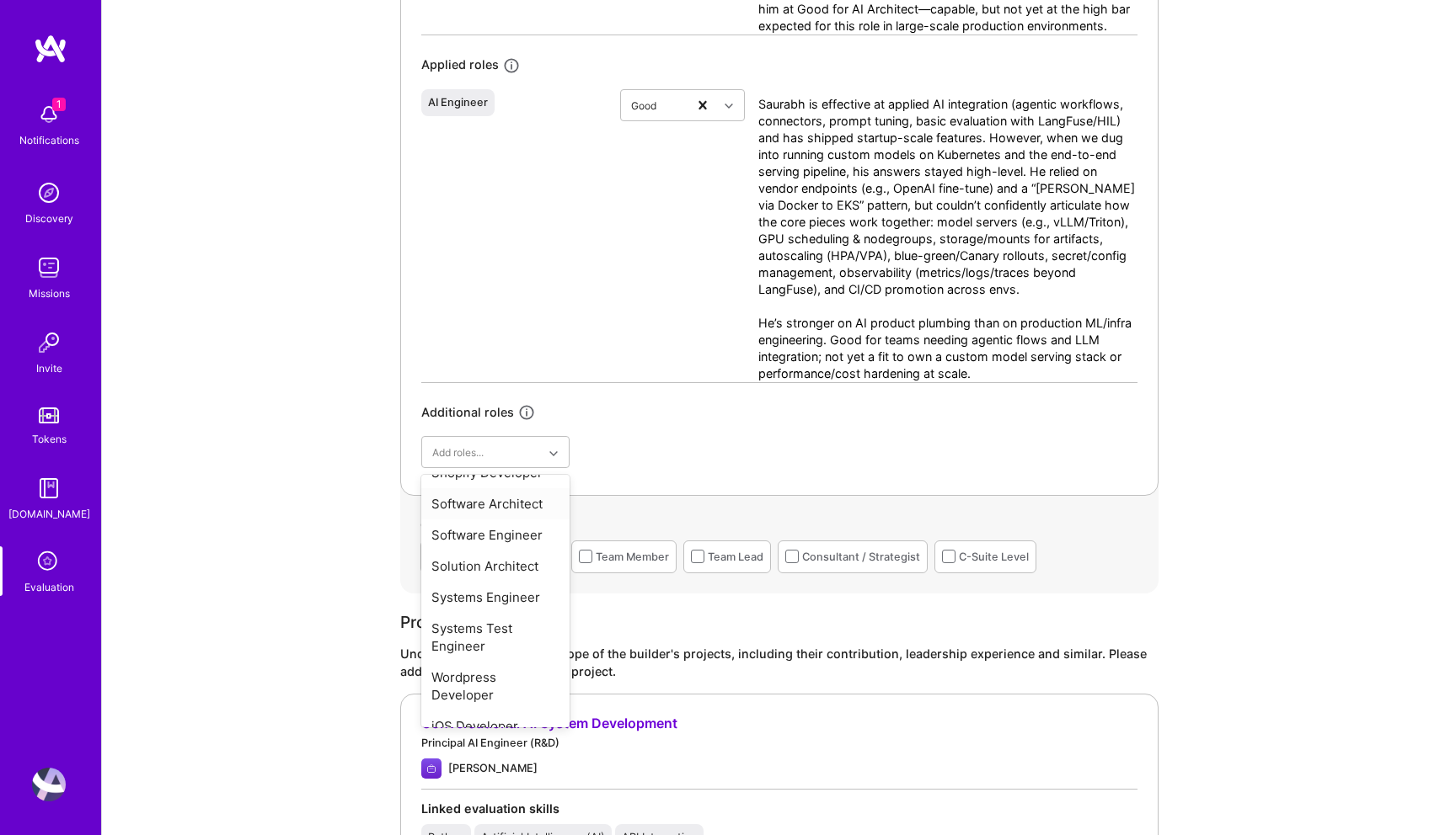
click at [559, 303] on div "AI Engineer" at bounding box center [513, 235] width 185 height 293
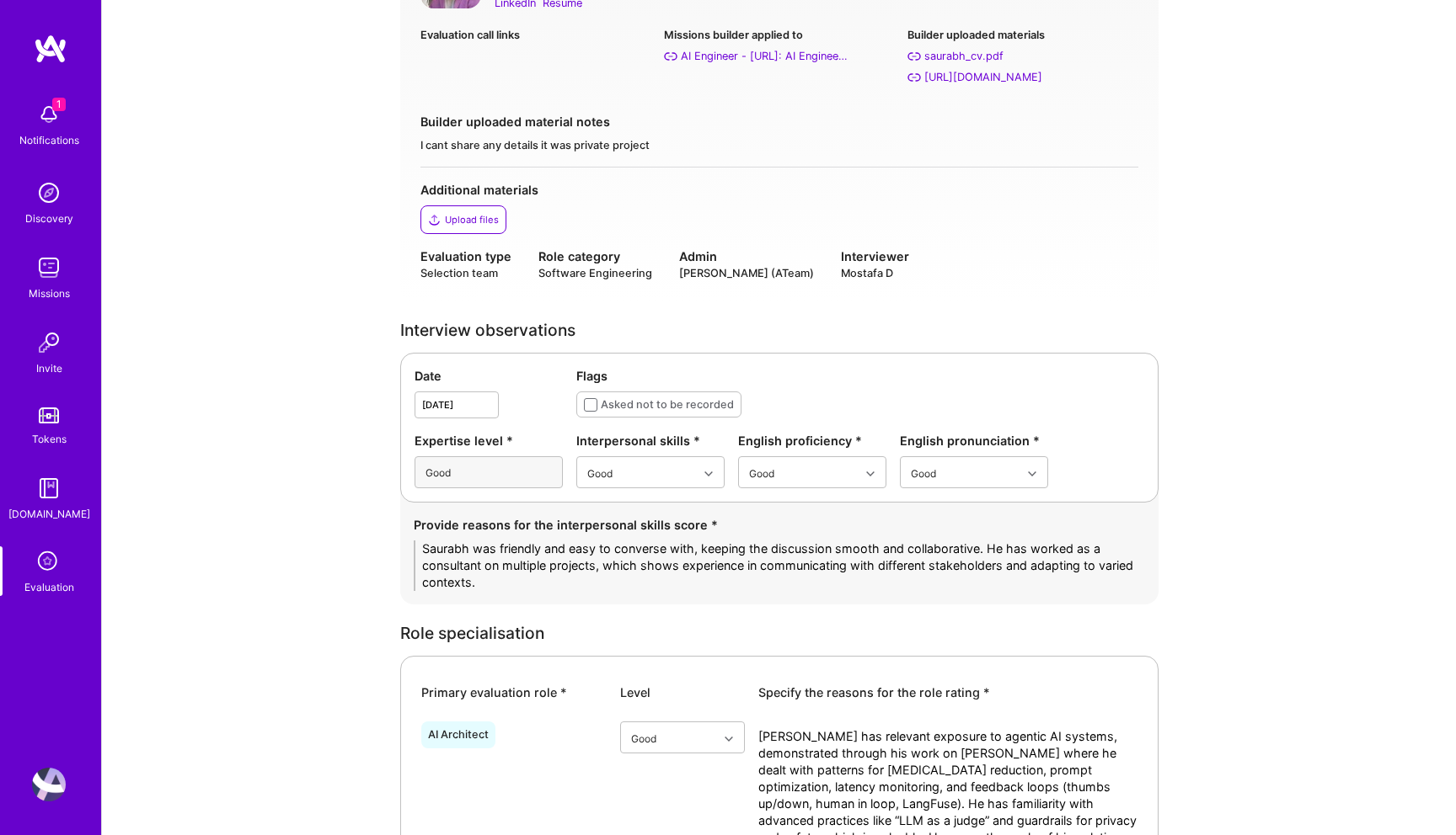
scroll to position [0, 0]
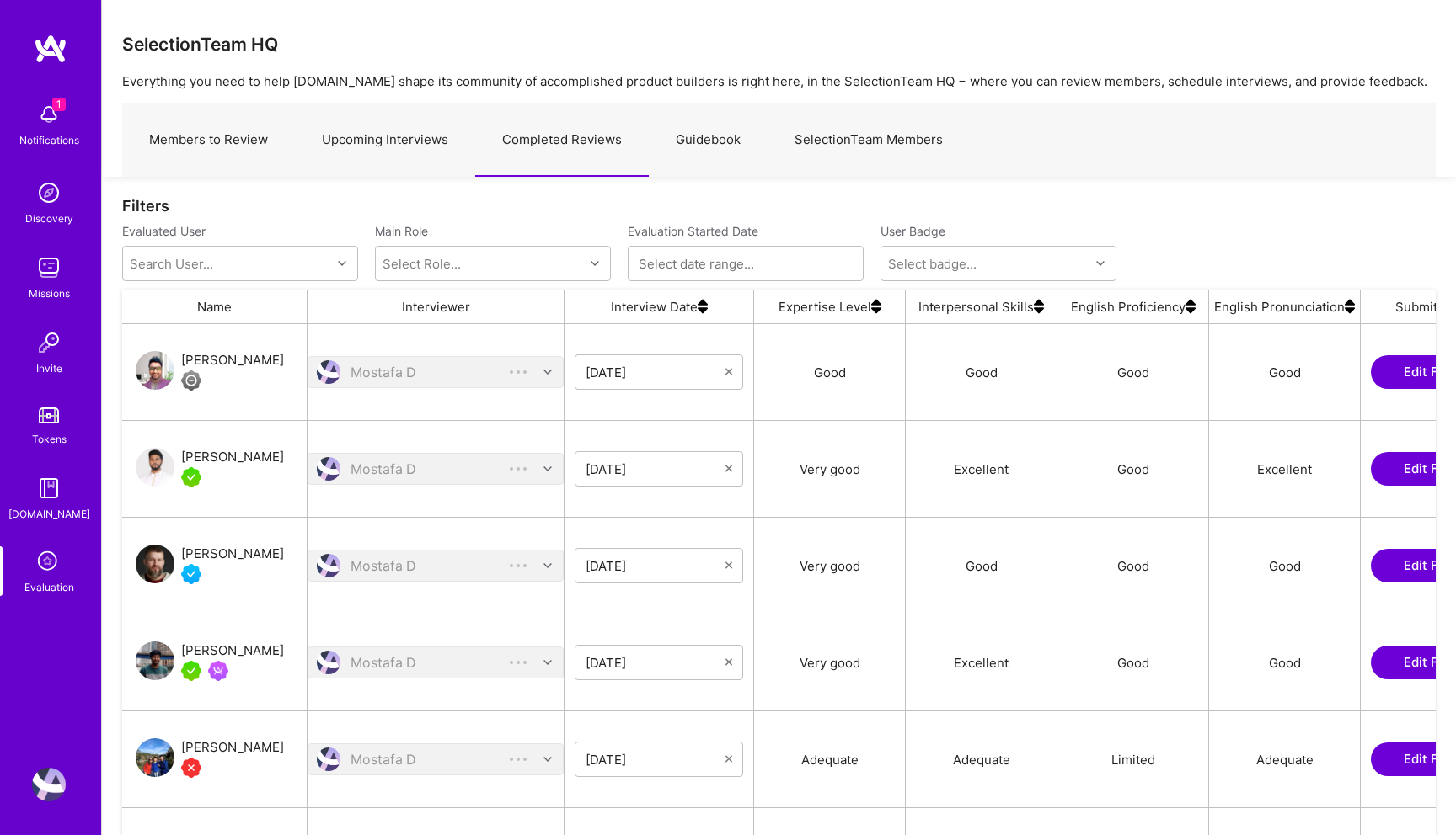
scroll to position [659, 1313]
click at [229, 361] on div "[PERSON_NAME]" at bounding box center [233, 360] width 103 height 21
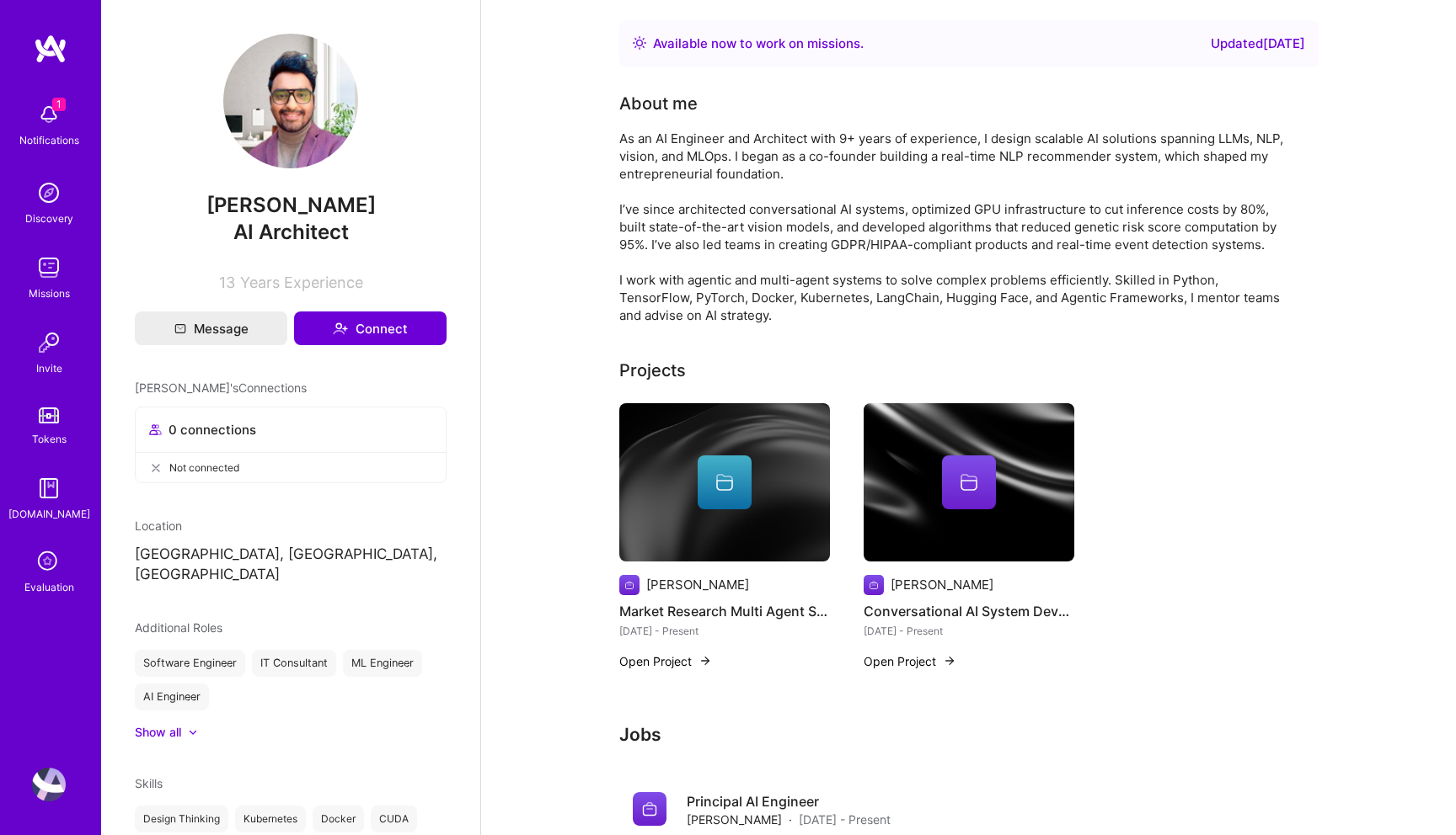
drag, startPoint x: 383, startPoint y: 206, endPoint x: 176, endPoint y: 205, distance: 207.0
click at [176, 205] on span "[PERSON_NAME]" at bounding box center [291, 205] width 312 height 25
copy span "[PERSON_NAME]"
